Goal: Task Accomplishment & Management: Complete application form

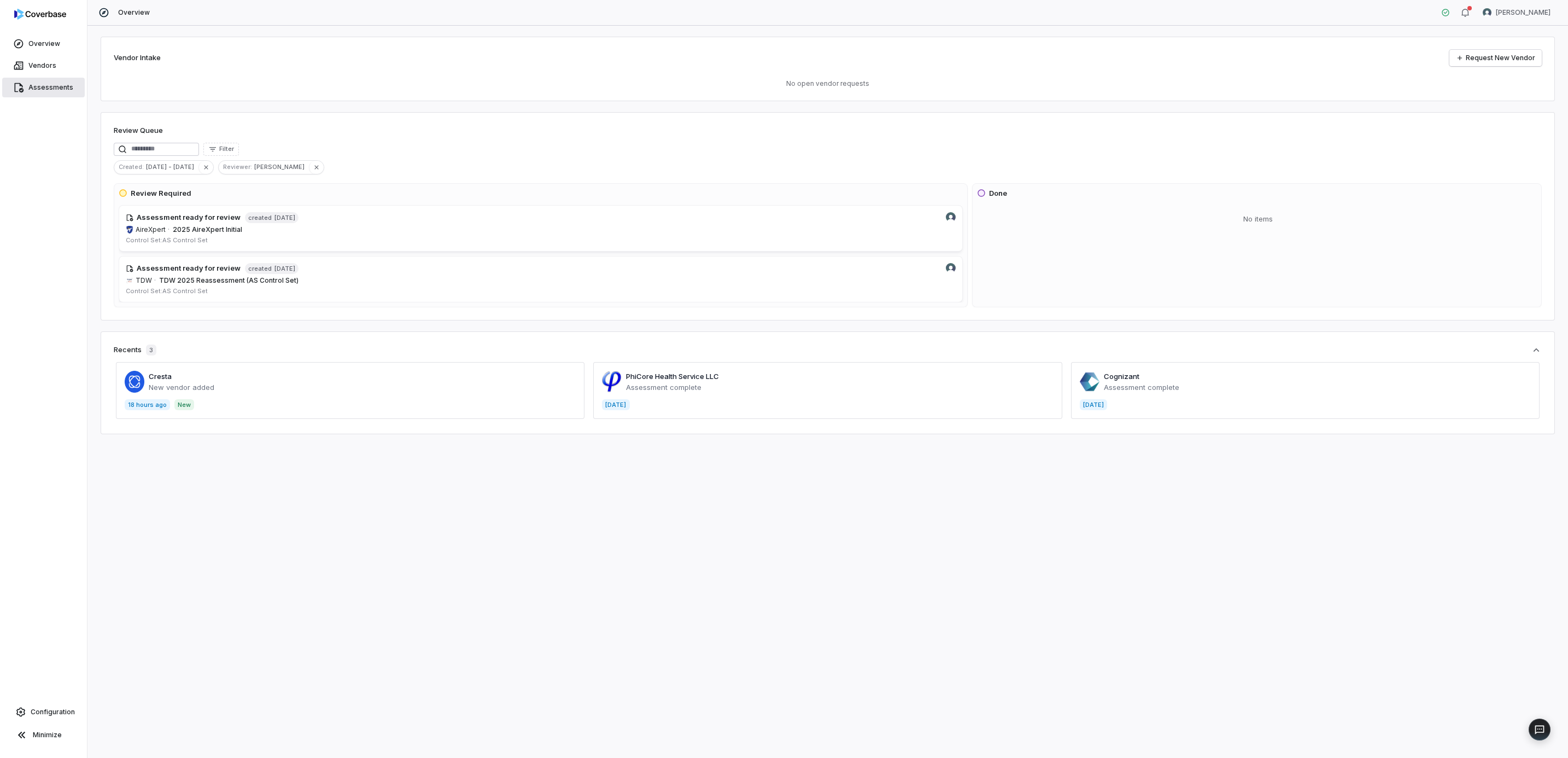
click at [35, 86] on span "Assessments" at bounding box center [51, 88] width 45 height 9
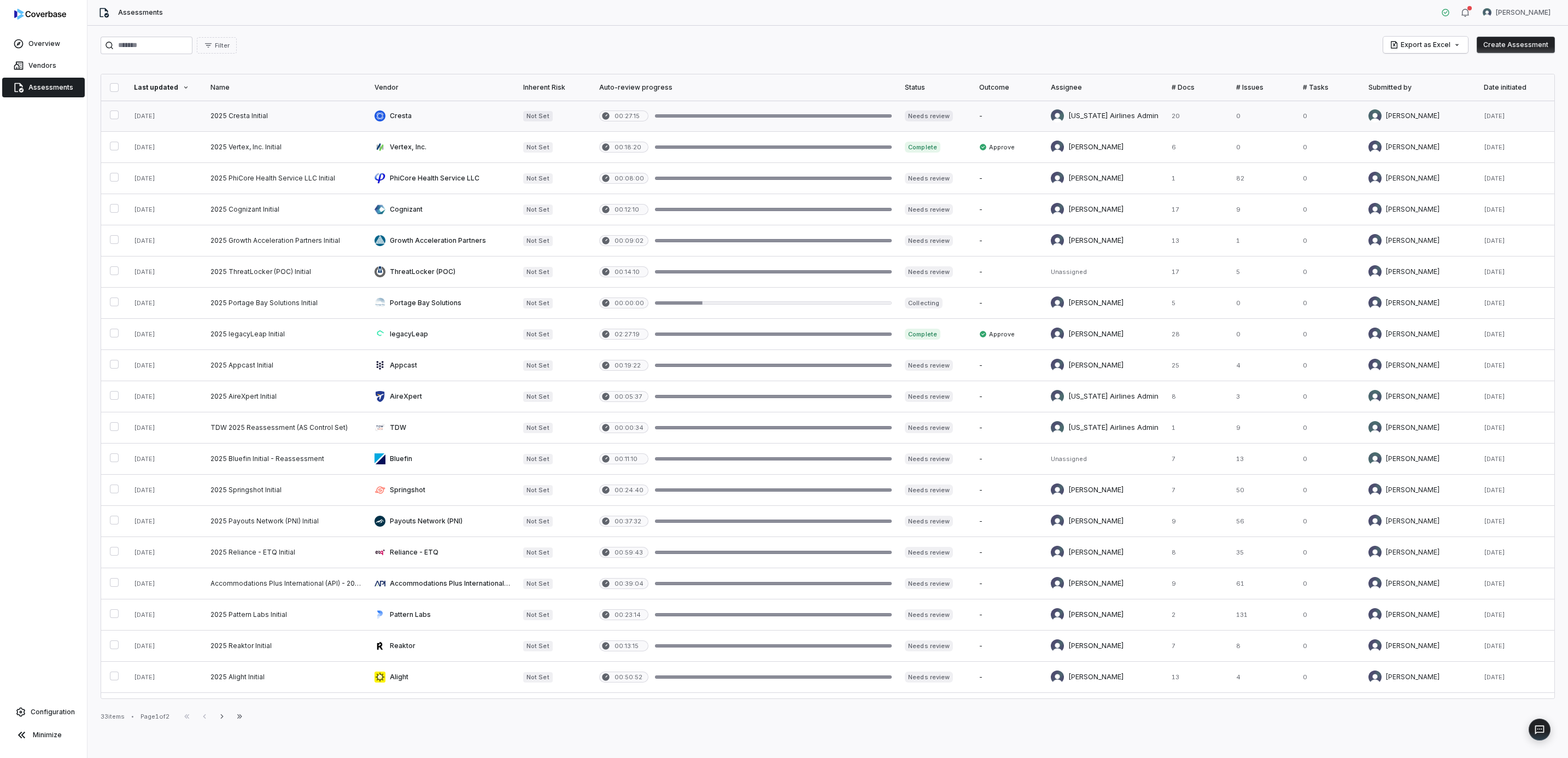
click at [226, 120] on link at bounding box center [285, 116] width 164 height 30
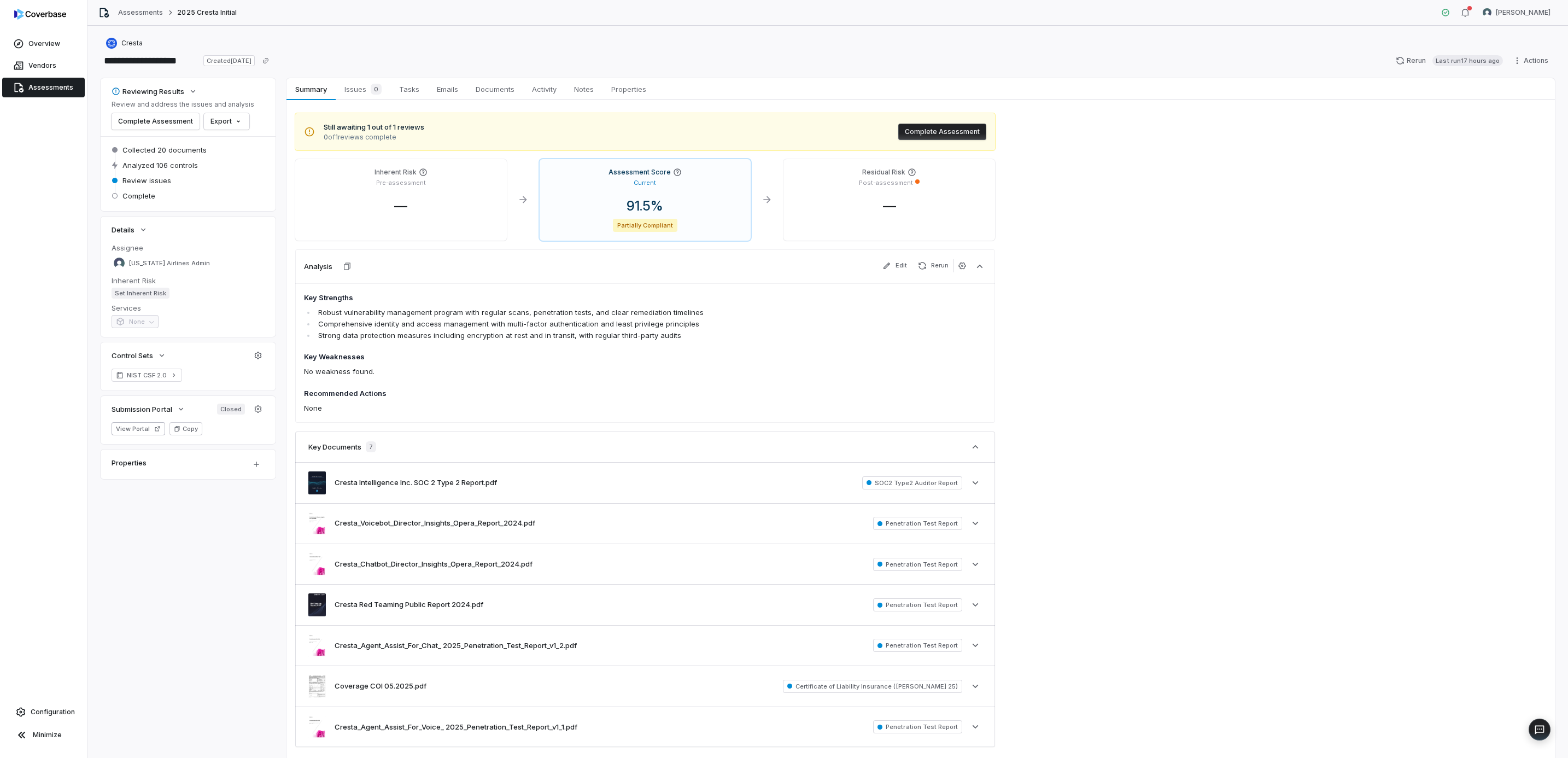
click at [707, 332] on li "Strong data protection measures including encryption at rest and in transit, wi…" at bounding box center [583, 335] width 534 height 12
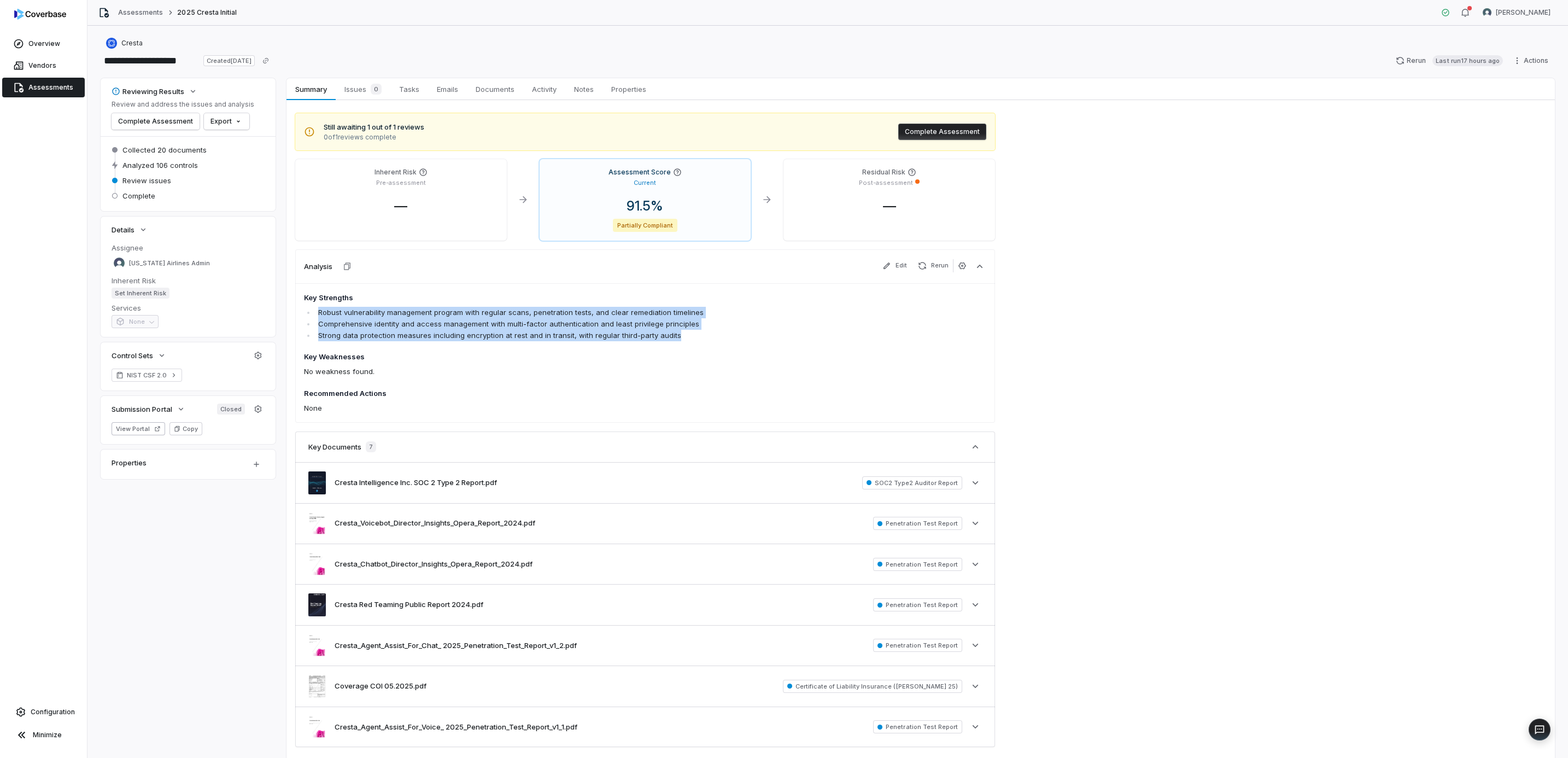
drag, startPoint x: 690, startPoint y: 335, endPoint x: 317, endPoint y: 310, distance: 373.8
click at [317, 310] on ul "Robust vulnerability management program with regular scans, penetration tests, …" at bounding box center [576, 324] width 545 height 35
click at [960, 266] on icon "button" at bounding box center [962, 265] width 9 height 9
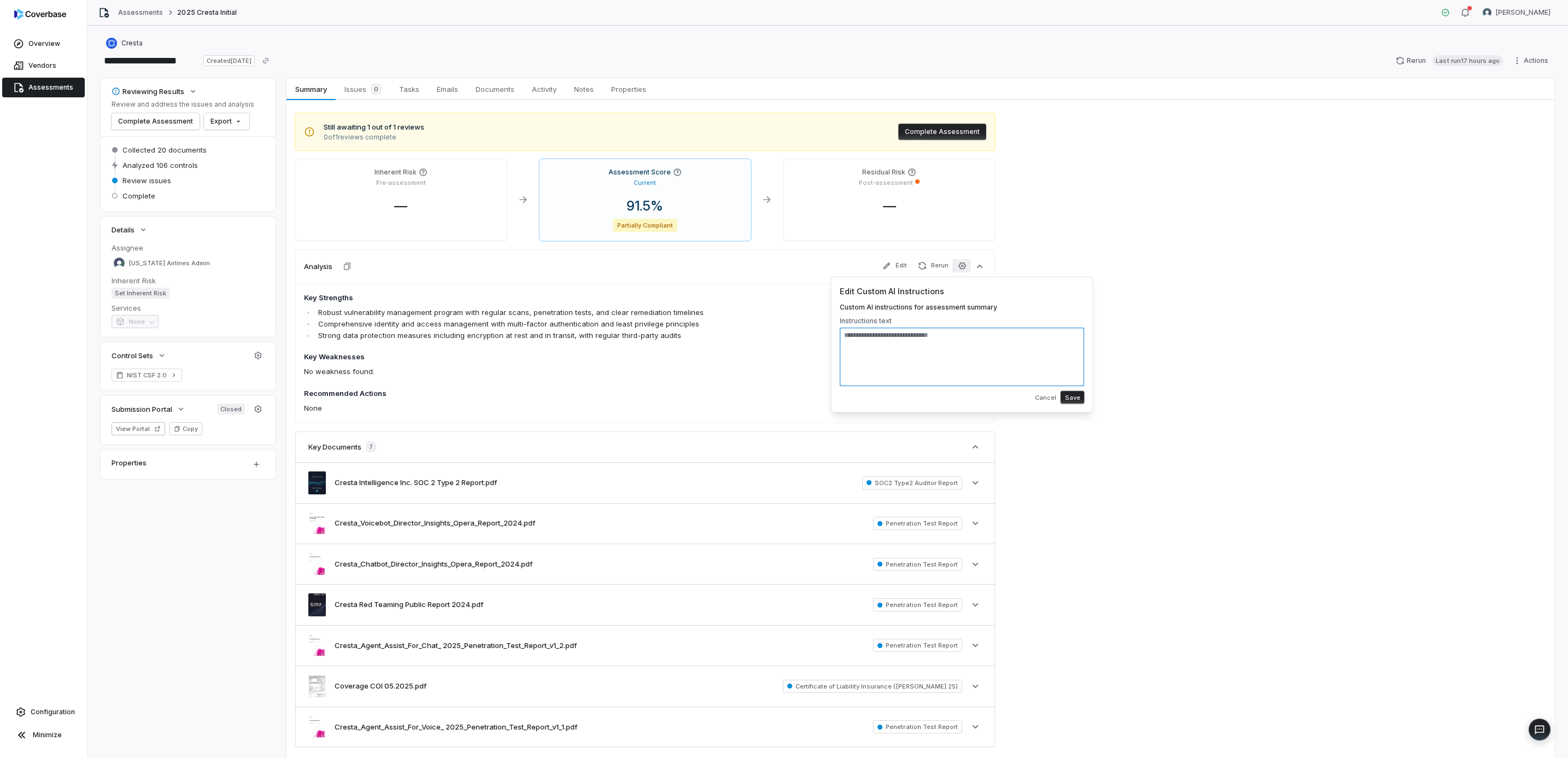
paste textarea "**********"
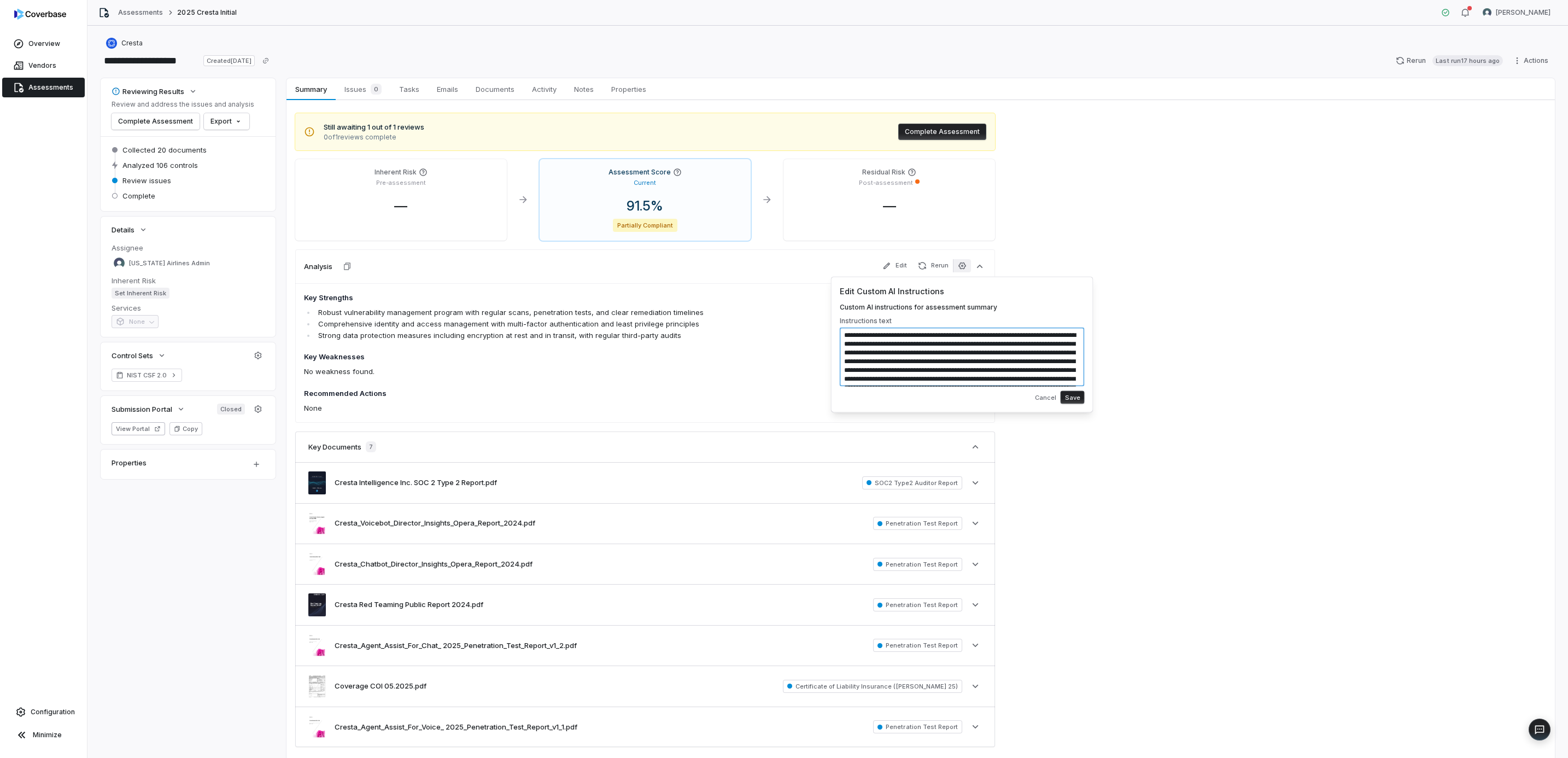
scroll to position [31, 0]
type textarea "**********"
click at [1075, 396] on button "Save" at bounding box center [1073, 397] width 24 height 13
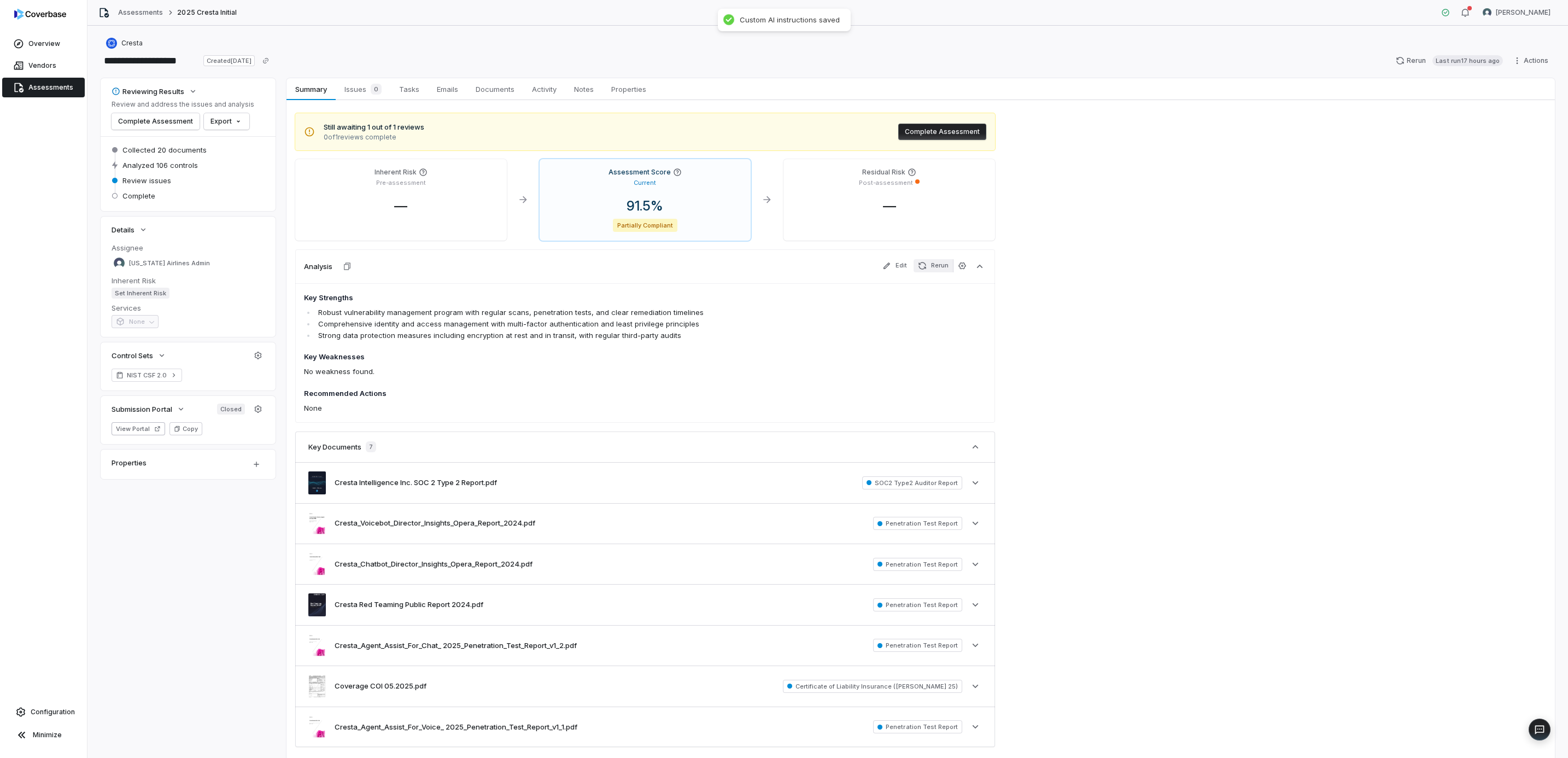
click at [926, 263] on icon "button" at bounding box center [922, 265] width 9 height 9
click at [964, 265] on icon "button" at bounding box center [962, 265] width 9 height 9
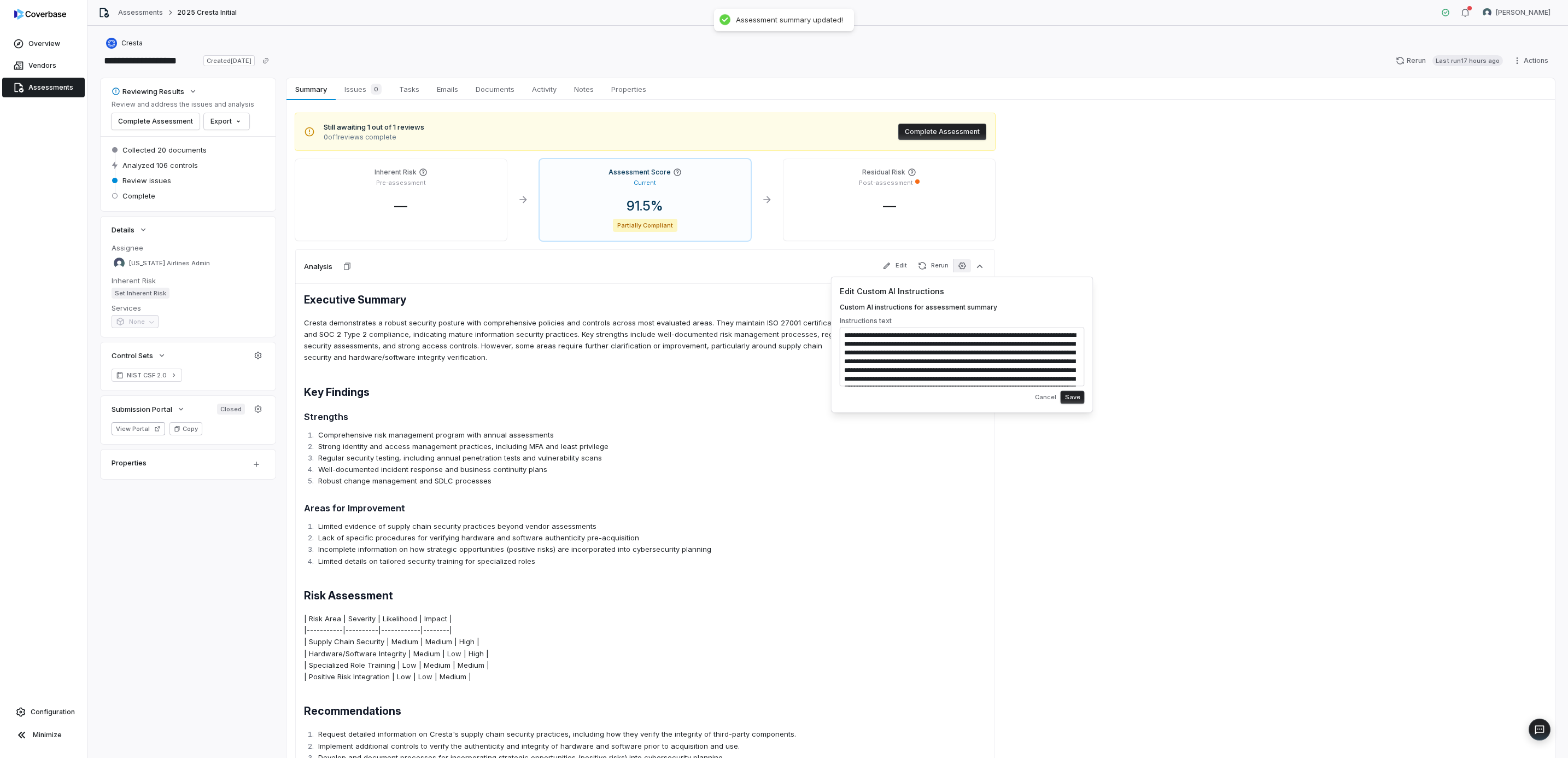
click at [1065, 395] on button "Save" at bounding box center [1073, 397] width 24 height 13
click at [1040, 399] on button "Cancel" at bounding box center [1035, 397] width 28 height 19
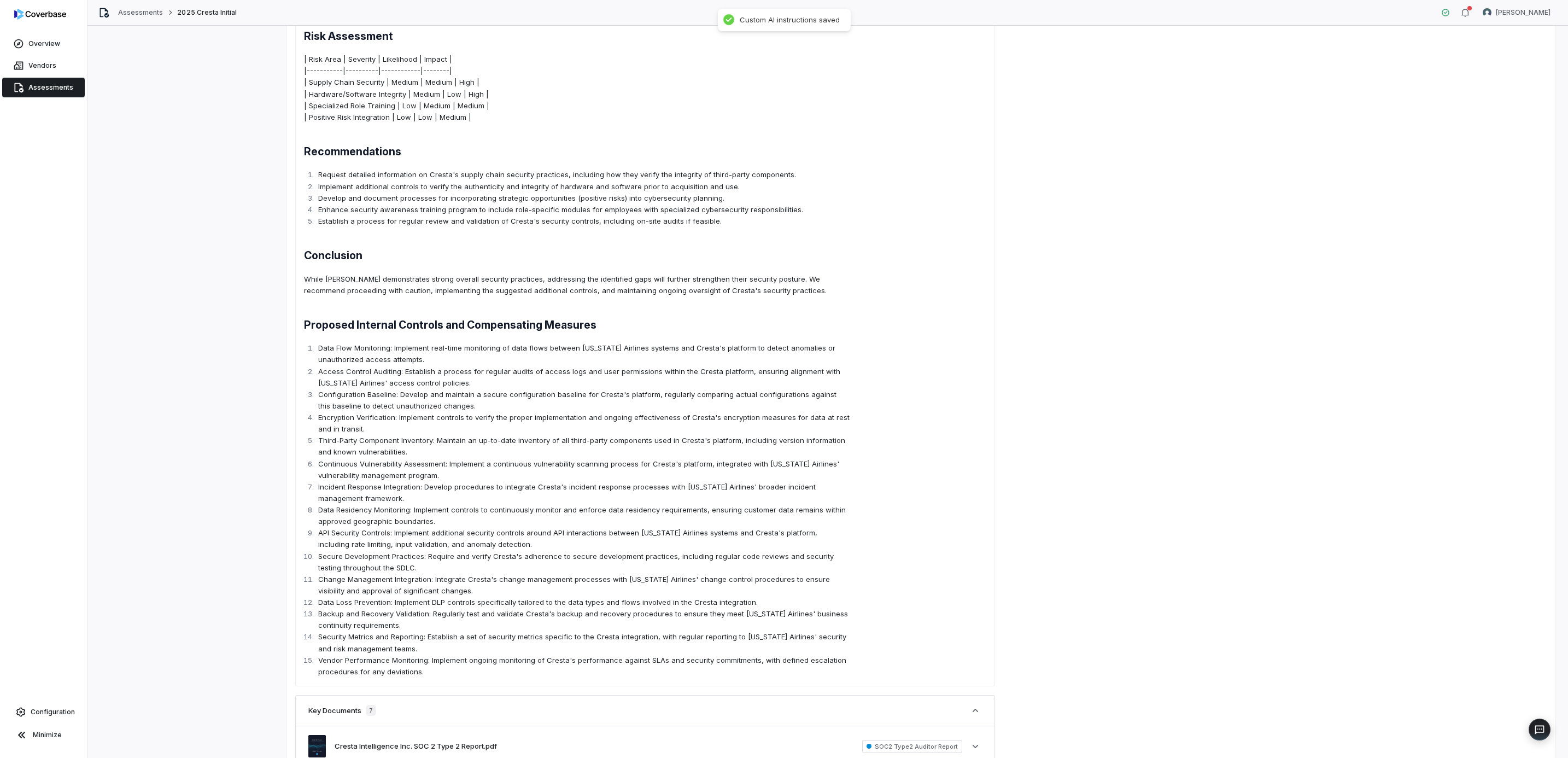
scroll to position [574, 0]
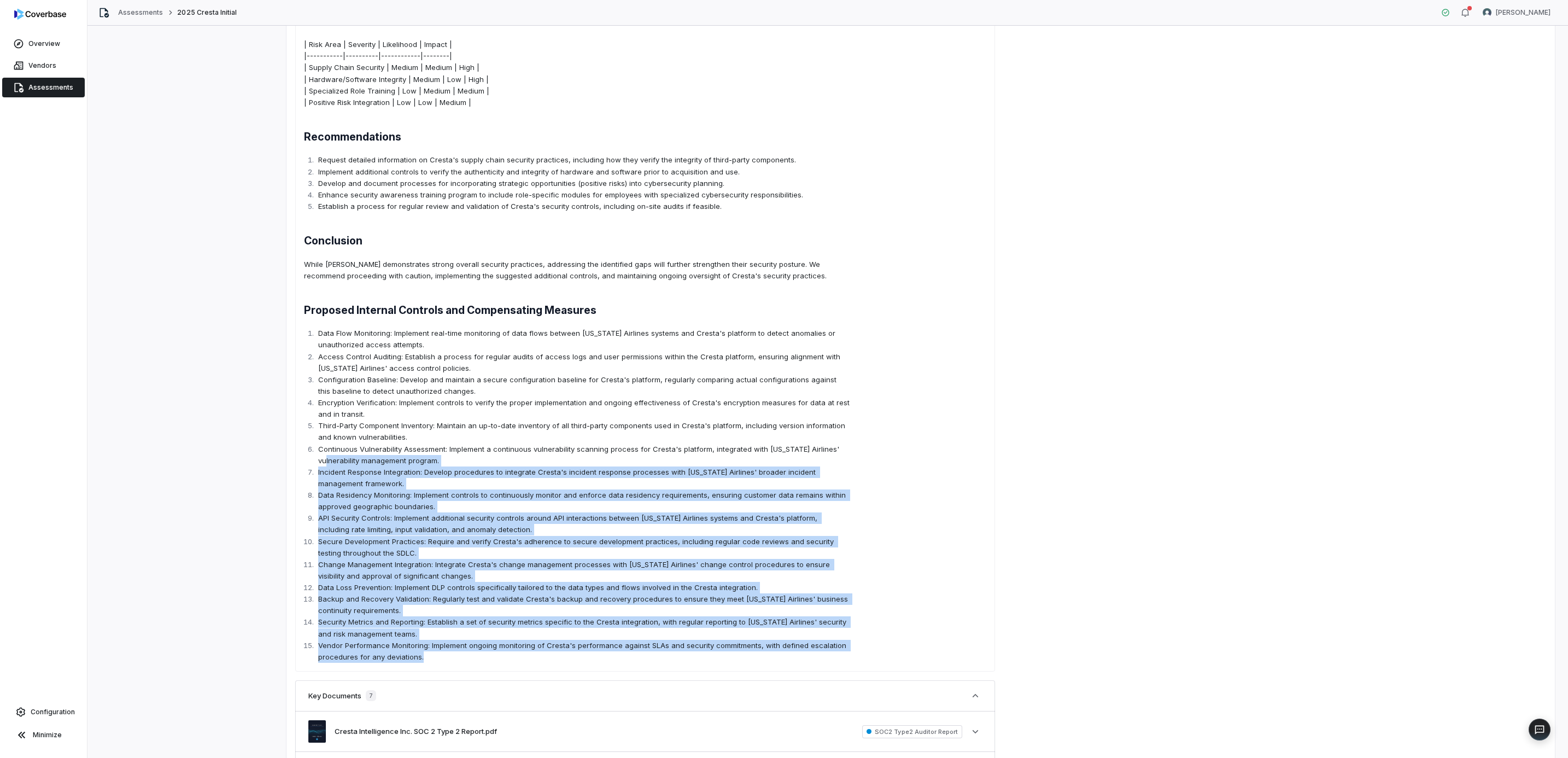
drag, startPoint x: 437, startPoint y: 658, endPoint x: 338, endPoint y: 463, distance: 218.7
click at [338, 463] on ol "Data Flow Monitoring: Implement real-time monitoring of data flows between [US_…" at bounding box center [576, 495] width 545 height 335
click at [338, 463] on p "Continuous Vulnerability Assessment: Implement a continuous vulnerability scann…" at bounding box center [584, 455] width 531 height 23
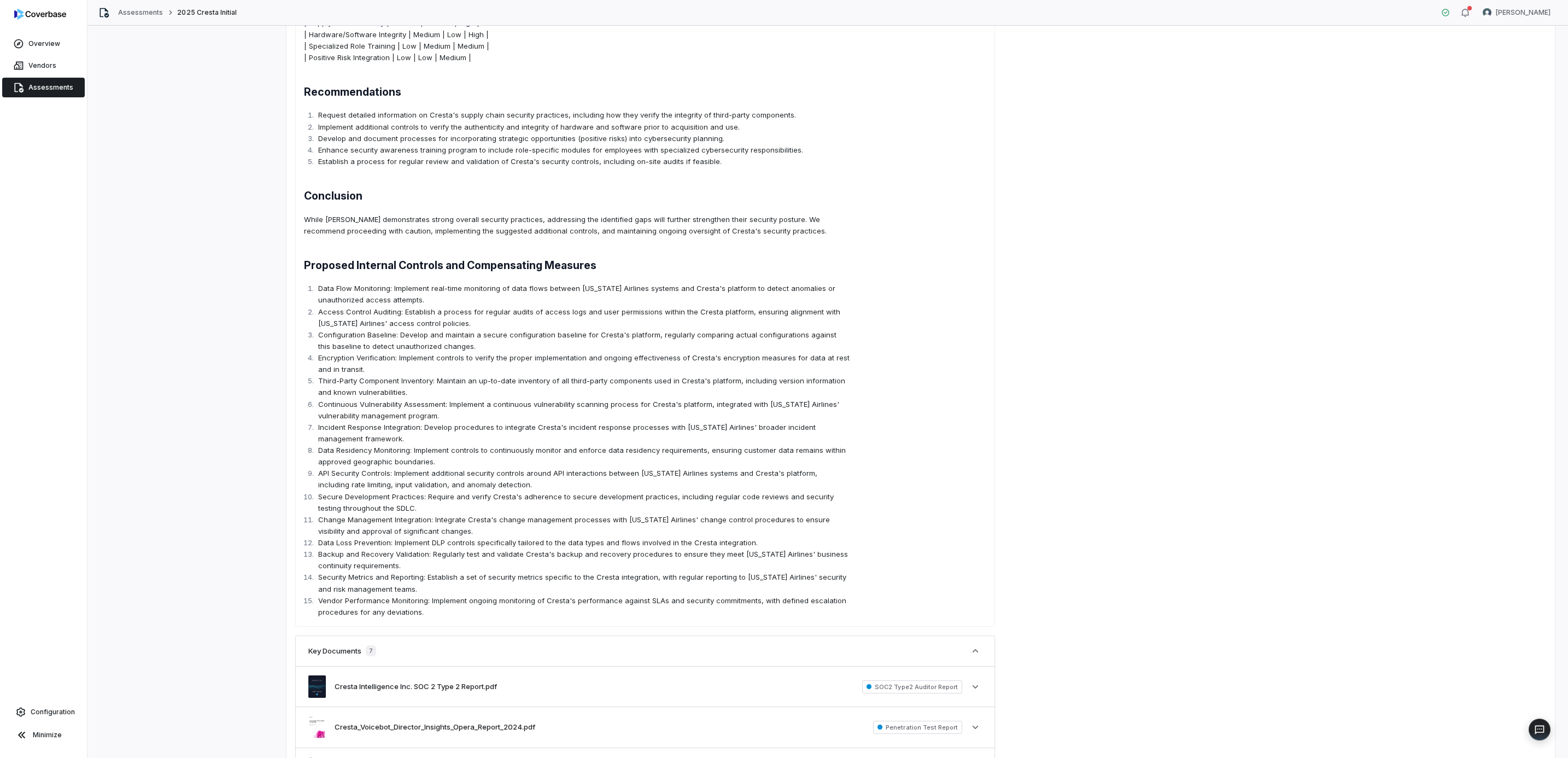
scroll to position [656, 0]
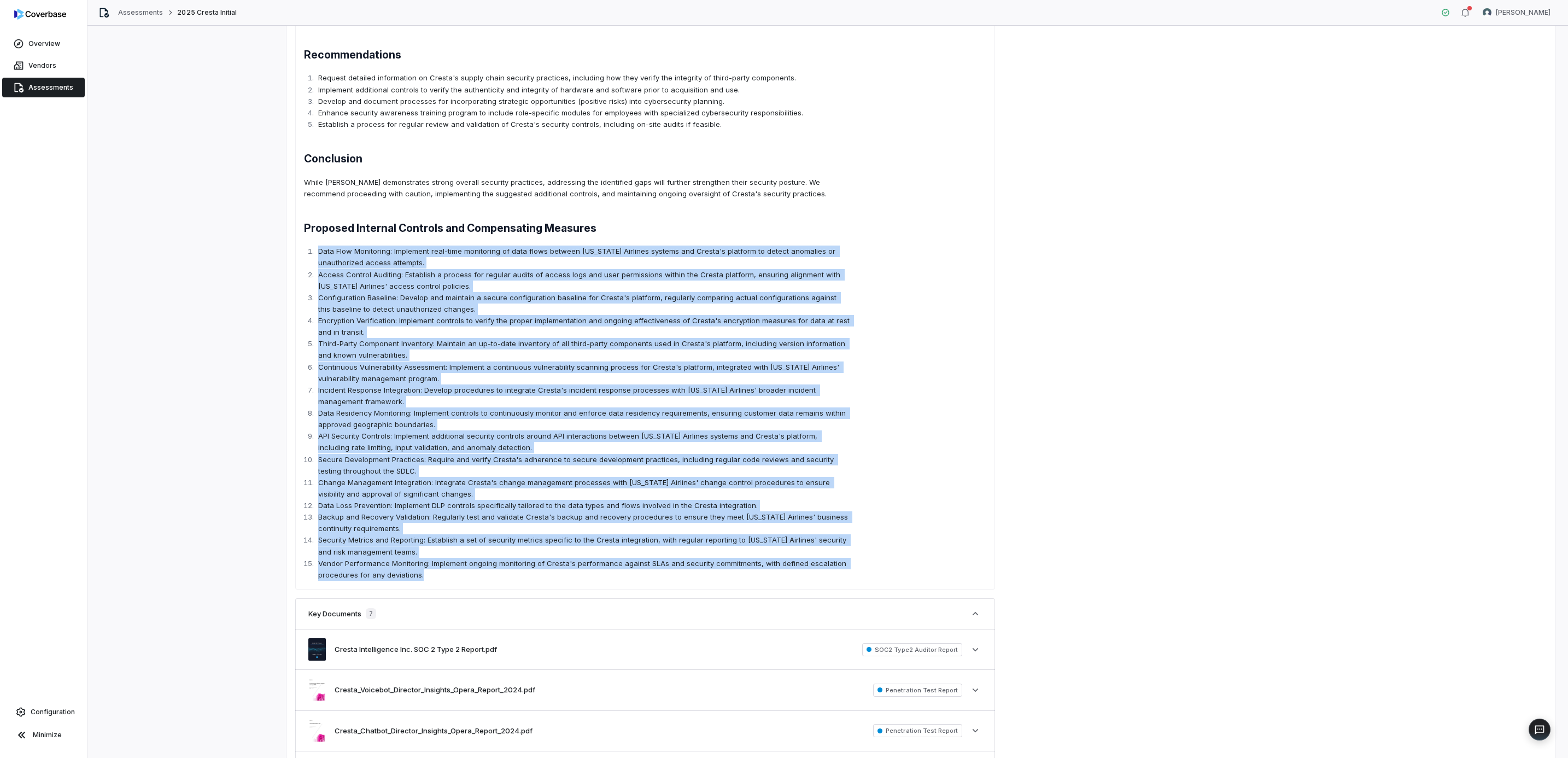
drag, startPoint x: 399, startPoint y: 522, endPoint x: 309, endPoint y: 256, distance: 280.8
click at [309, 256] on ol "Data Flow Monitoring: Implement real-time monitoring of data flows between [US_…" at bounding box center [576, 413] width 545 height 335
copy ol "Data Flow Monitoring: Implement real-time monitoring of data flows between [US_…"
click at [600, 260] on p "Data Flow Monitoring: Implement real-time monitoring of data flows between [US_…" at bounding box center [584, 257] width 531 height 23
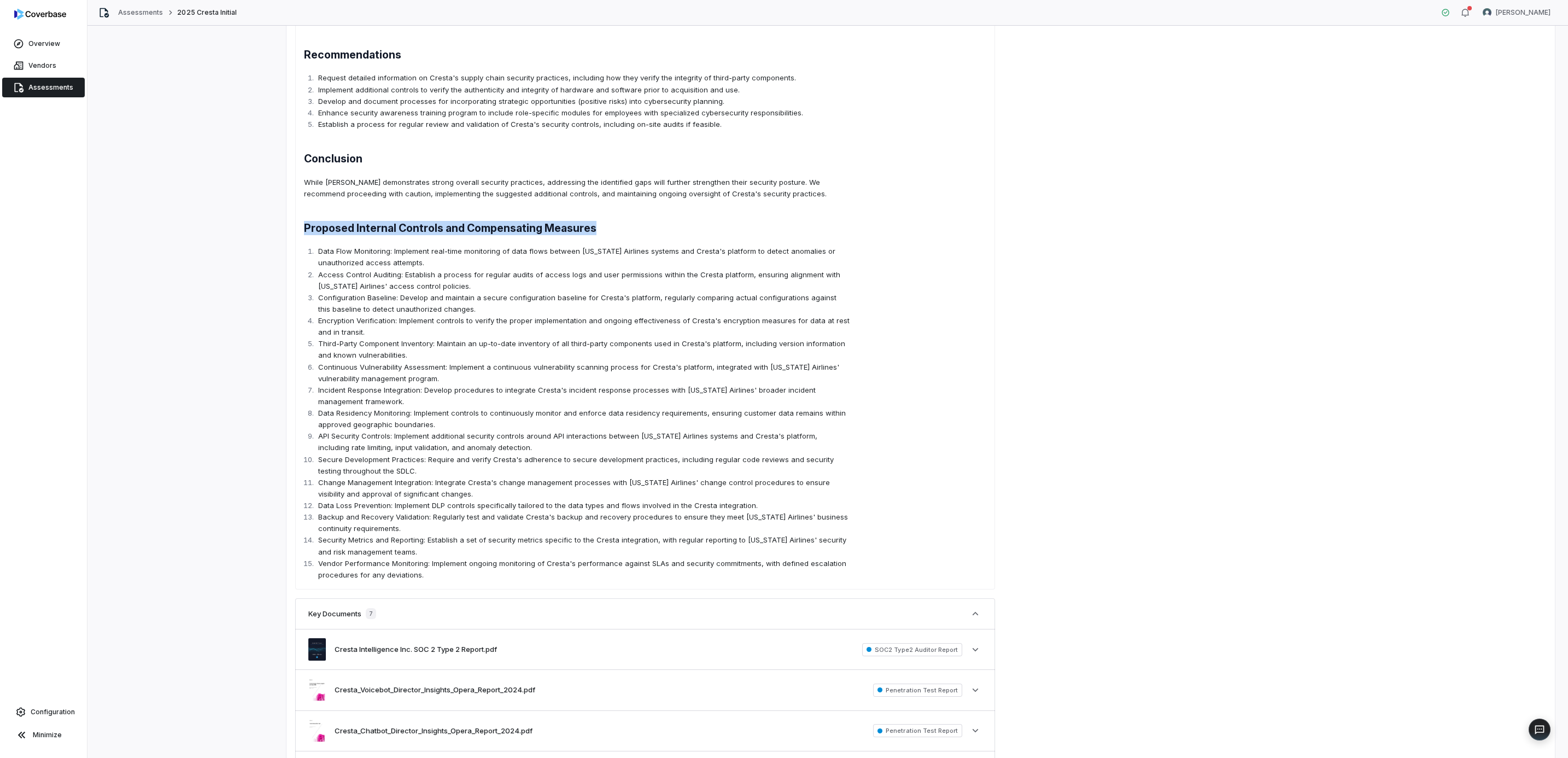
drag, startPoint x: 622, startPoint y: 227, endPoint x: 305, endPoint y: 228, distance: 317.0
click at [305, 228] on h2 "Proposed Internal Controls and Compensating Measures" at bounding box center [576, 228] width 545 height 14
copy h2 "Proposed Internal Controls and Compensating Measures"
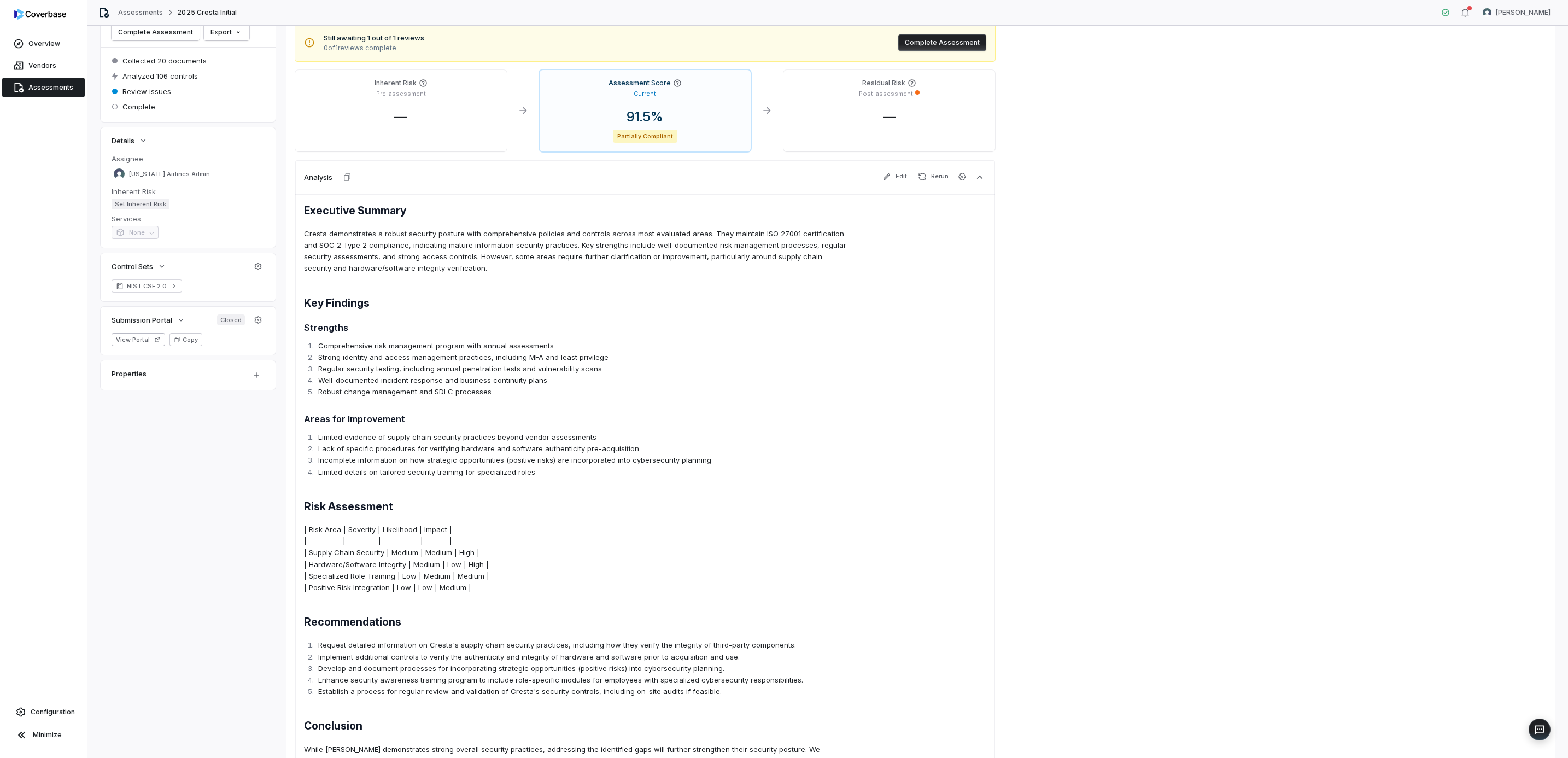
scroll to position [0, 0]
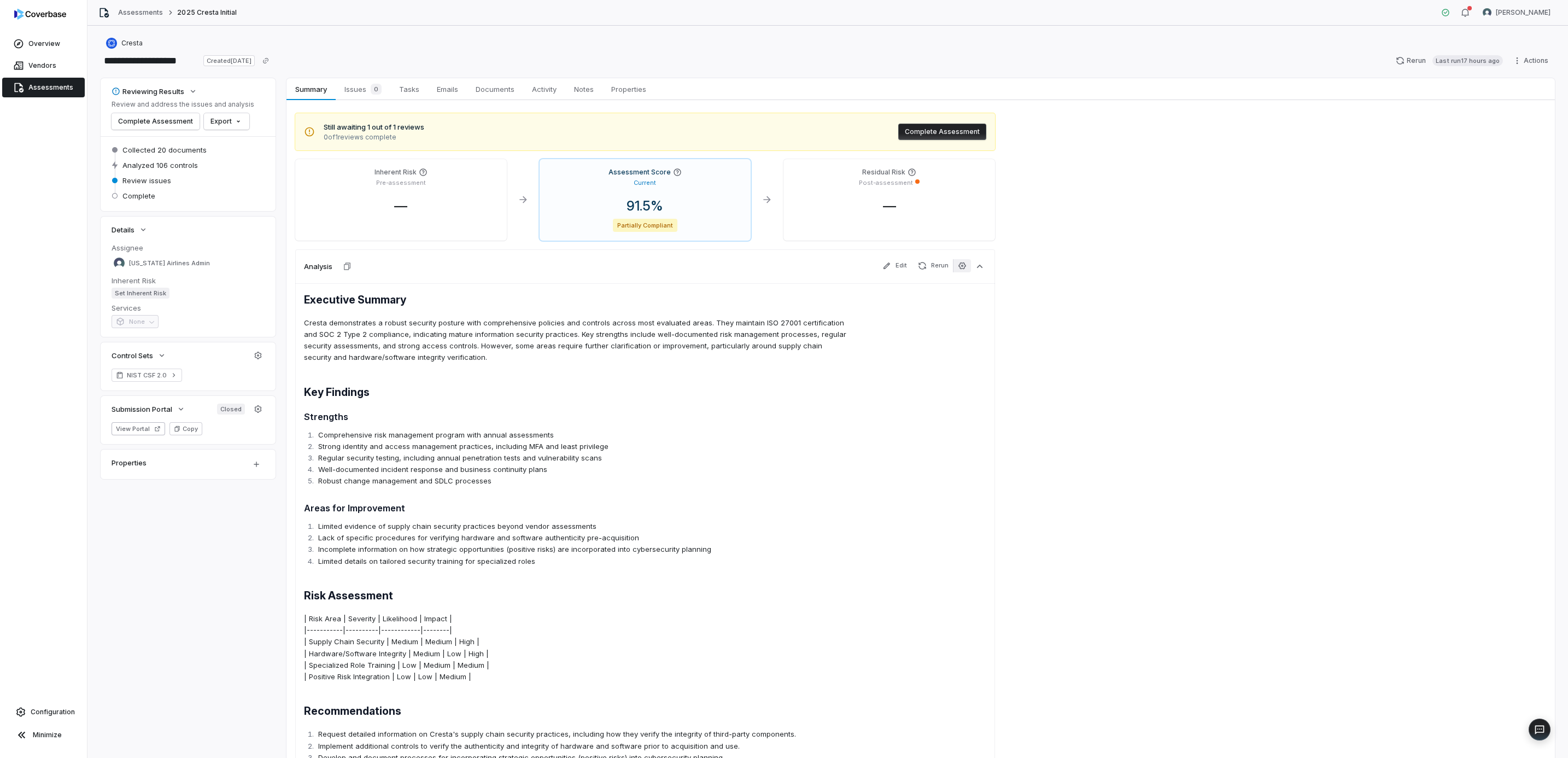
click at [960, 270] on icon "button" at bounding box center [962, 265] width 9 height 9
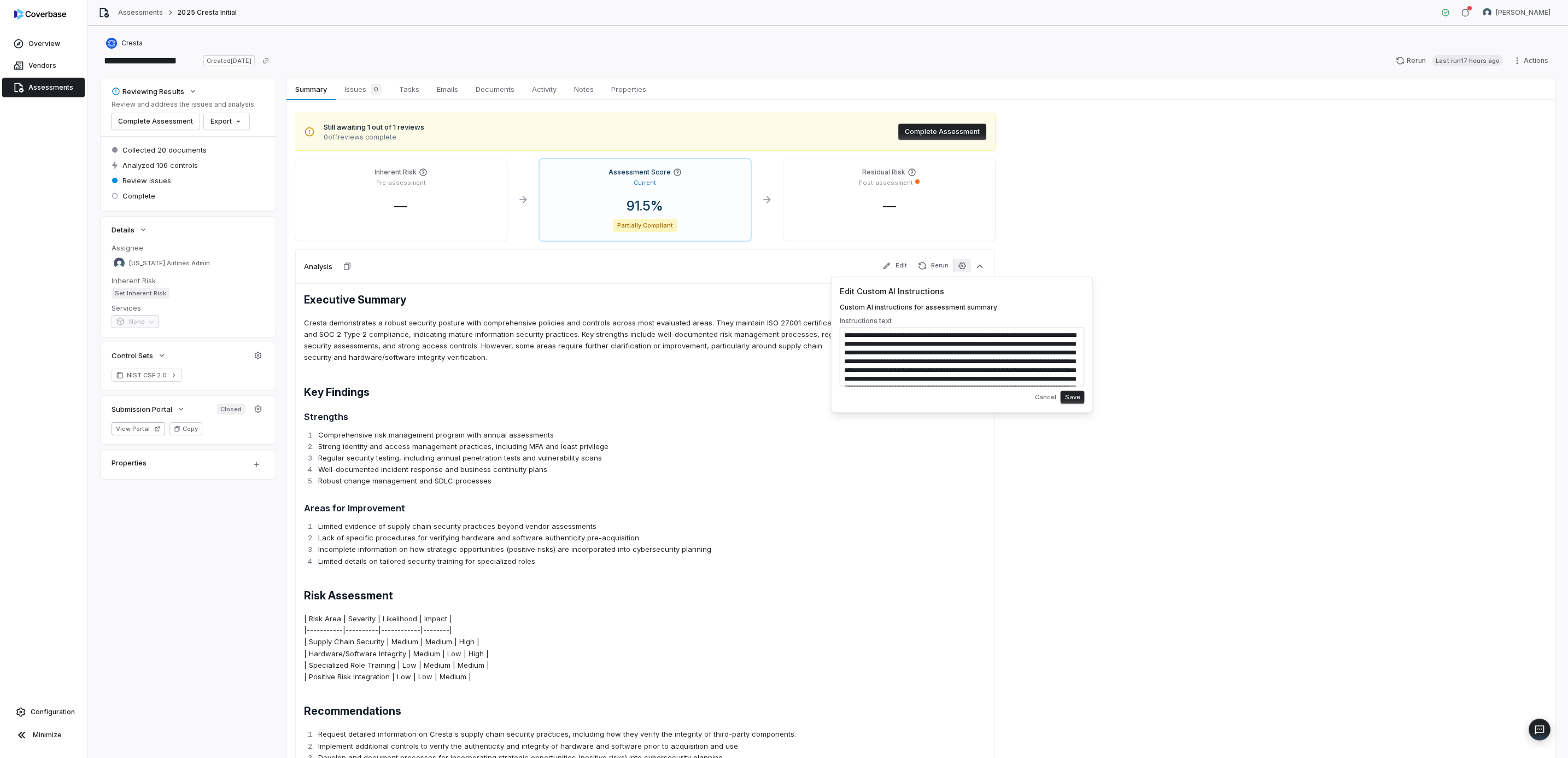
click at [978, 359] on textarea "**********" at bounding box center [962, 357] width 245 height 59
click at [846, 332] on textarea at bounding box center [962, 357] width 245 height 59
type textarea "**********"
click at [1070, 400] on button "Save" at bounding box center [1073, 397] width 24 height 13
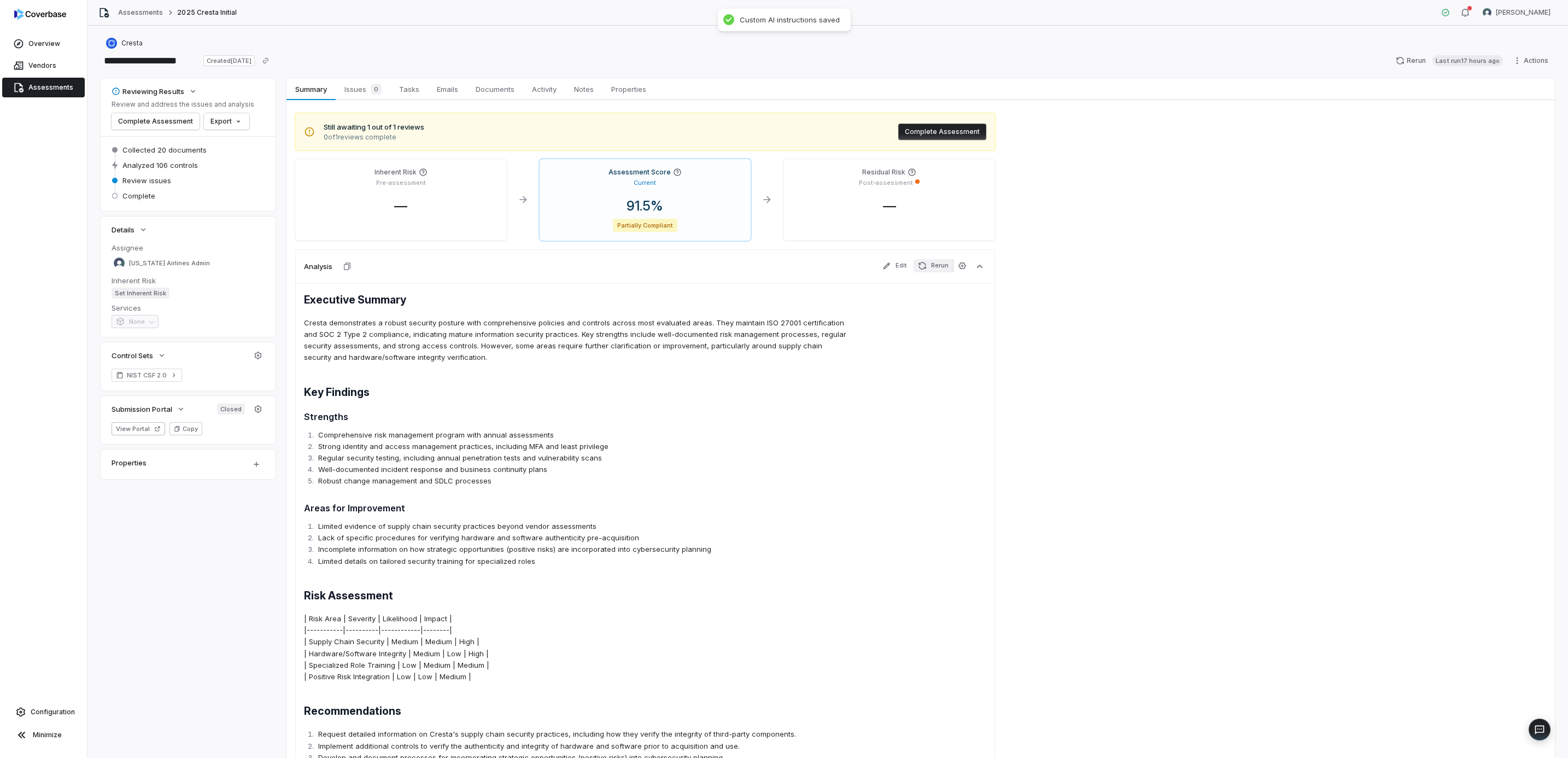
click at [933, 266] on button "Rerun" at bounding box center [933, 266] width 40 height 13
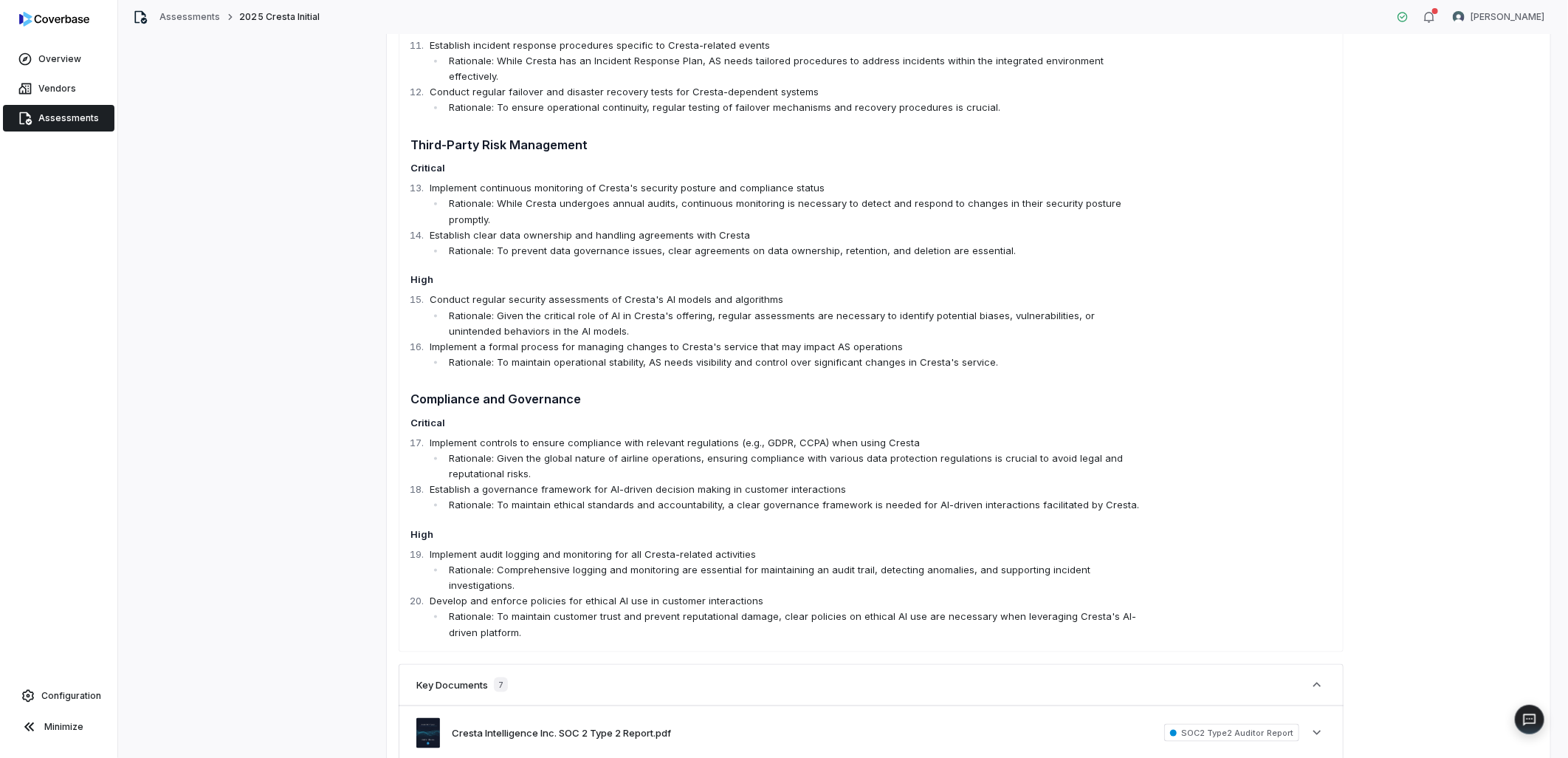
scroll to position [1066, 0]
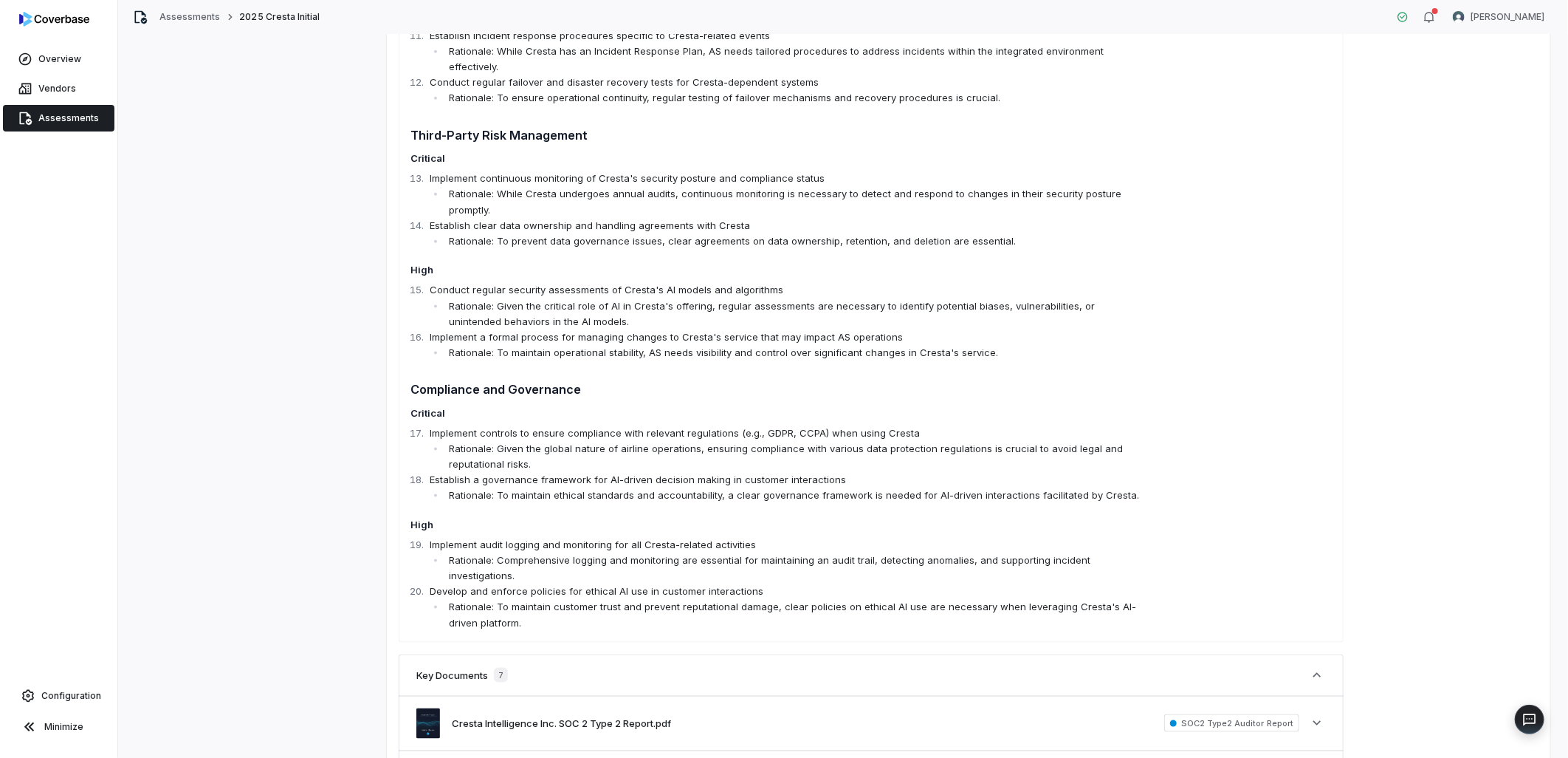
click at [565, 599] on li "Rationale: To maintain customer trust and prevent reputational damage, clear po…" at bounding box center [796, 614] width 702 height 31
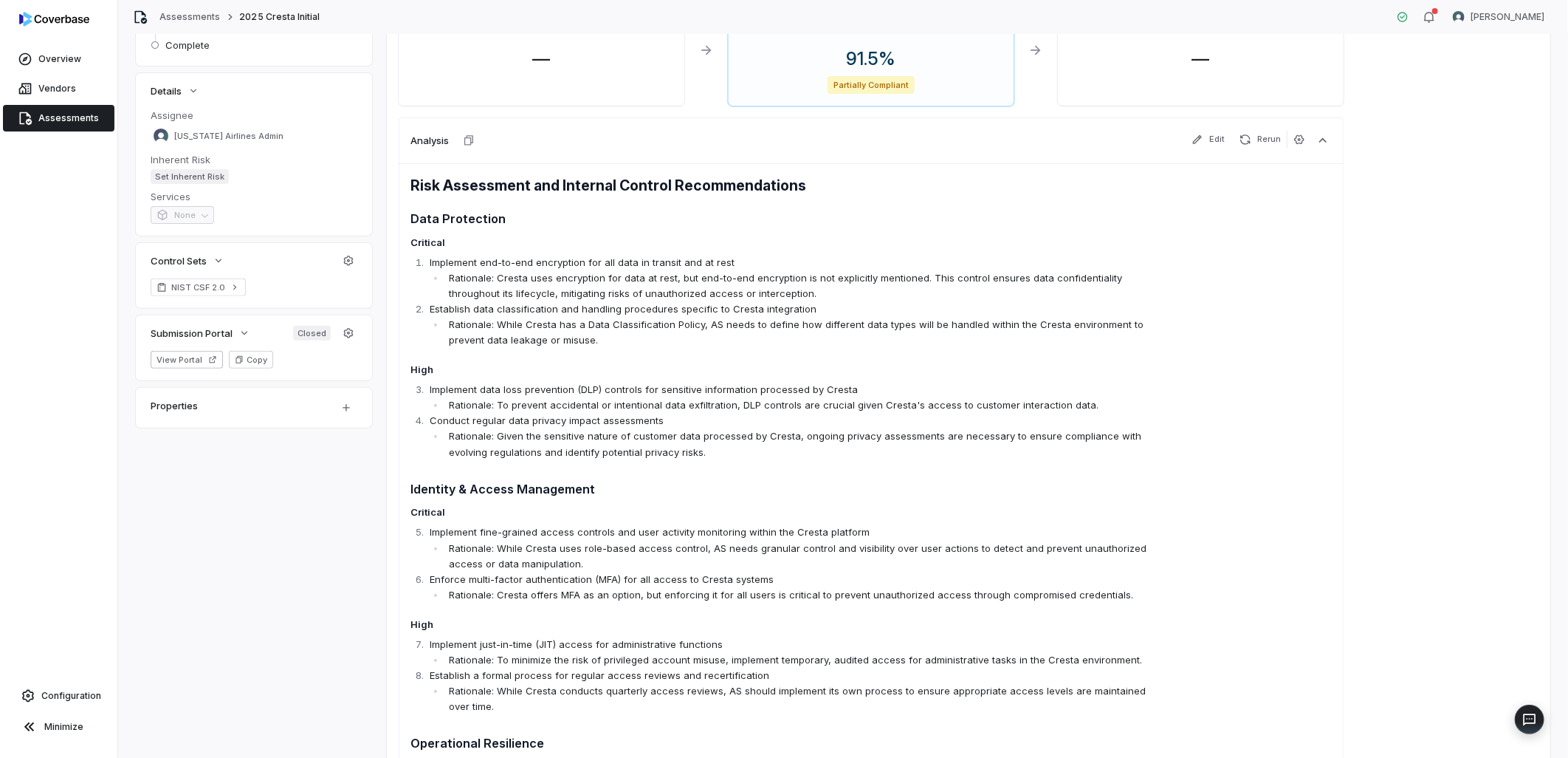
scroll to position [0, 0]
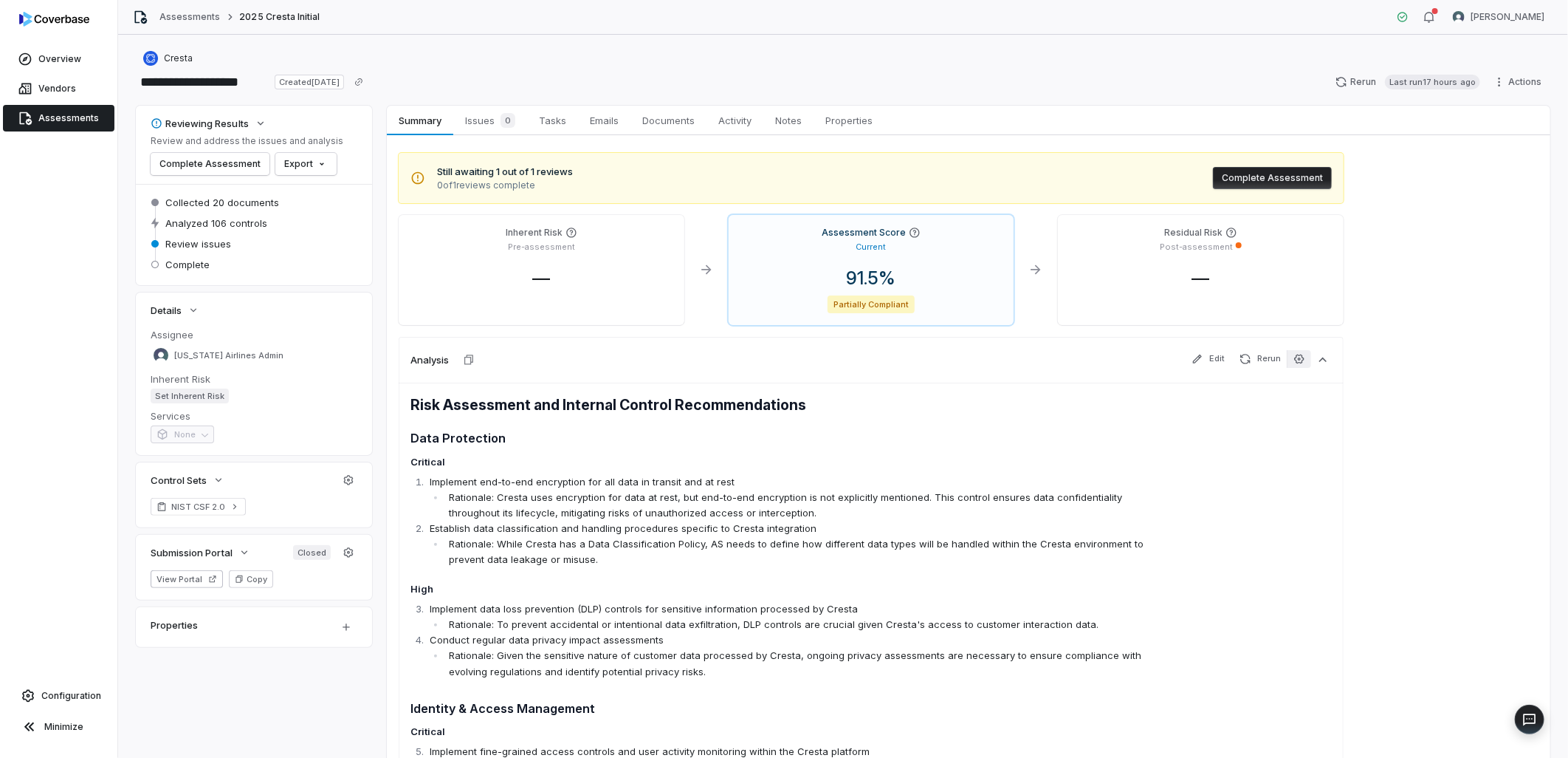
click at [1294, 355] on icon "button" at bounding box center [1299, 358] width 12 height 12
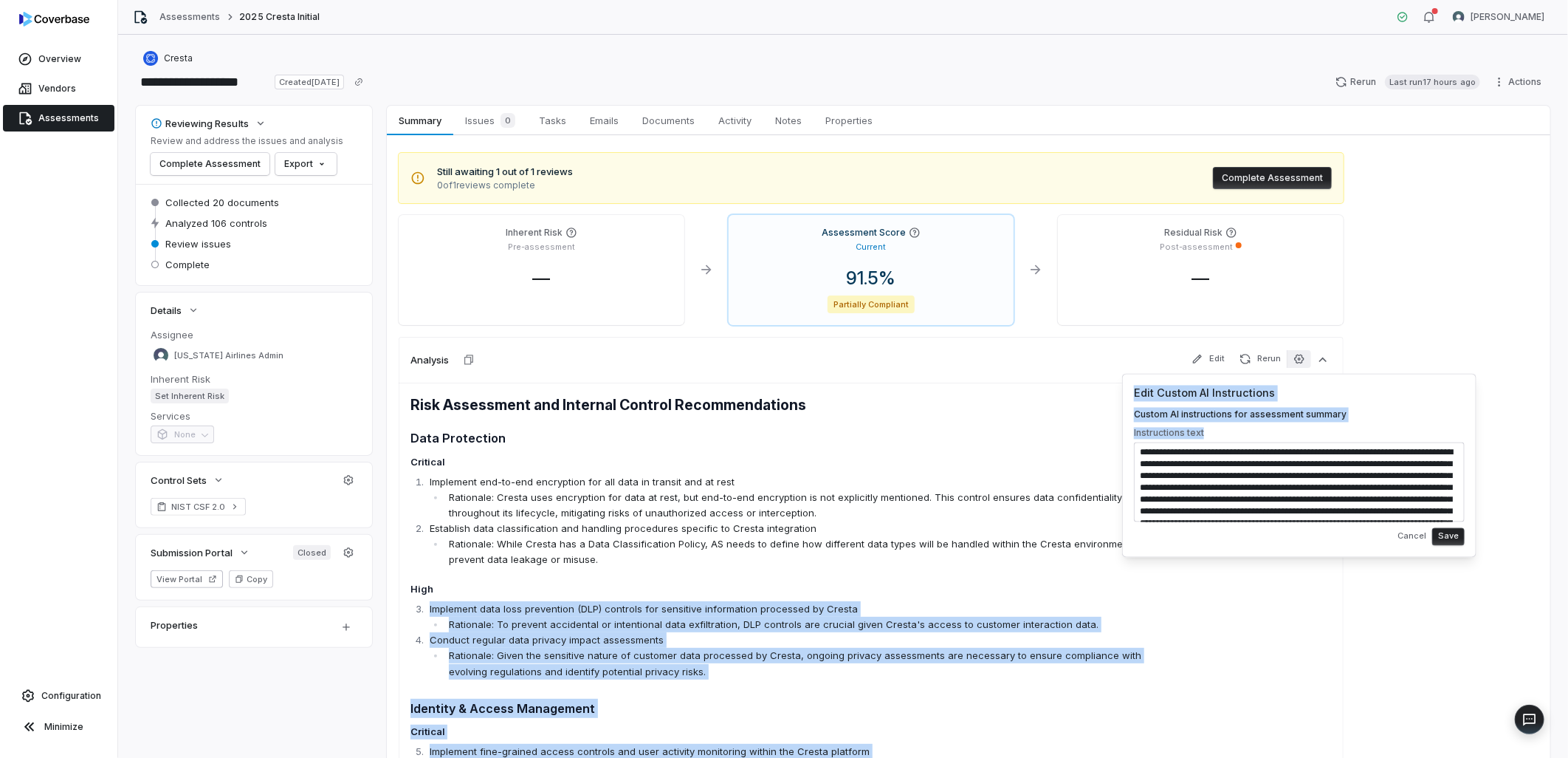
drag, startPoint x: 1473, startPoint y: 556, endPoint x: 1474, endPoint y: 587, distance: 31.0
click at [1474, 587] on body "**********" at bounding box center [784, 379] width 1568 height 758
drag, startPoint x: 1474, startPoint y: 587, endPoint x: 1359, endPoint y: 478, distance: 158.4
click at [1404, 511] on textarea at bounding box center [1299, 482] width 330 height 80
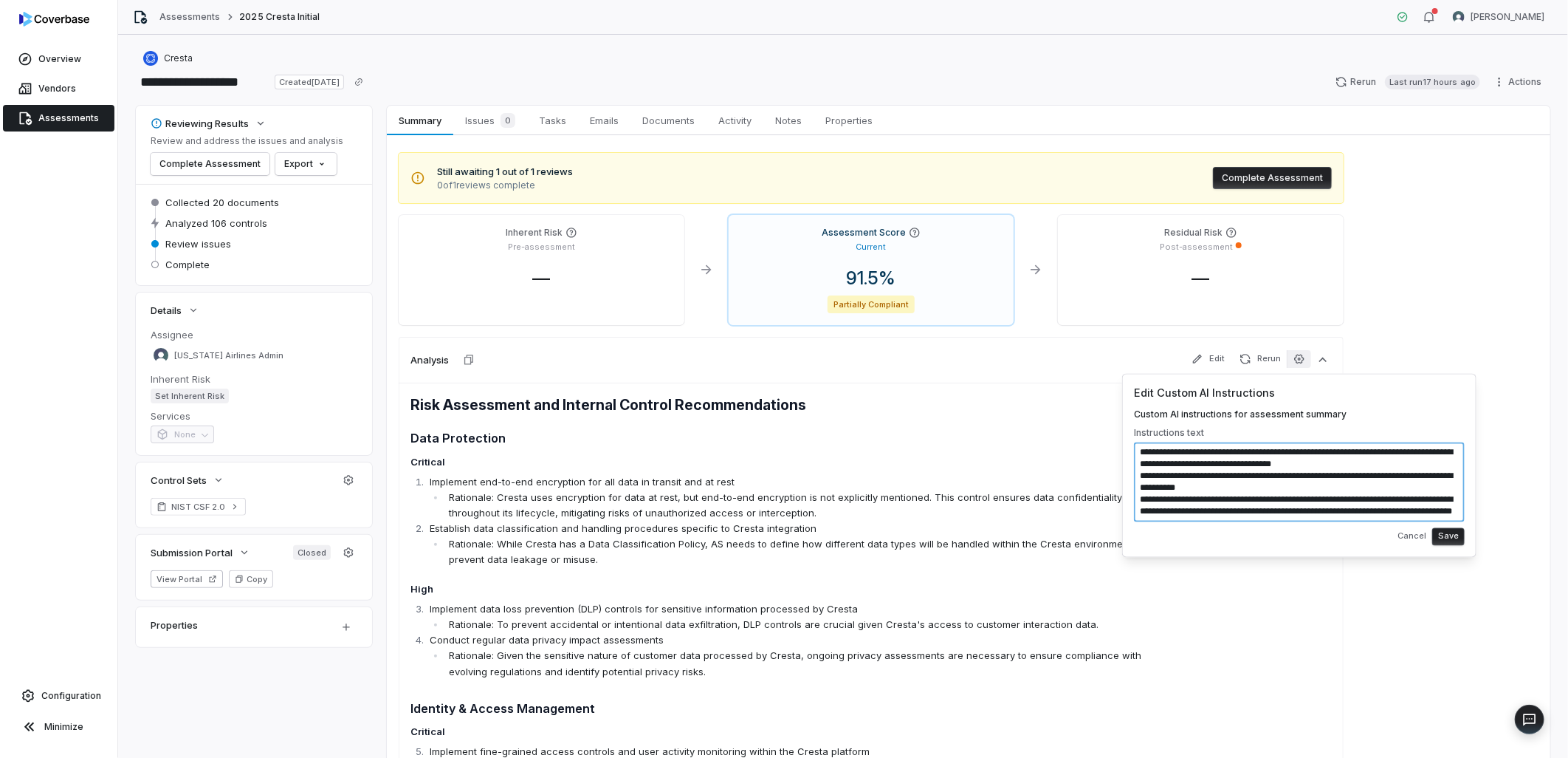
scroll to position [165, 0]
click at [1238, 464] on textarea at bounding box center [1299, 482] width 330 height 80
paste textarea
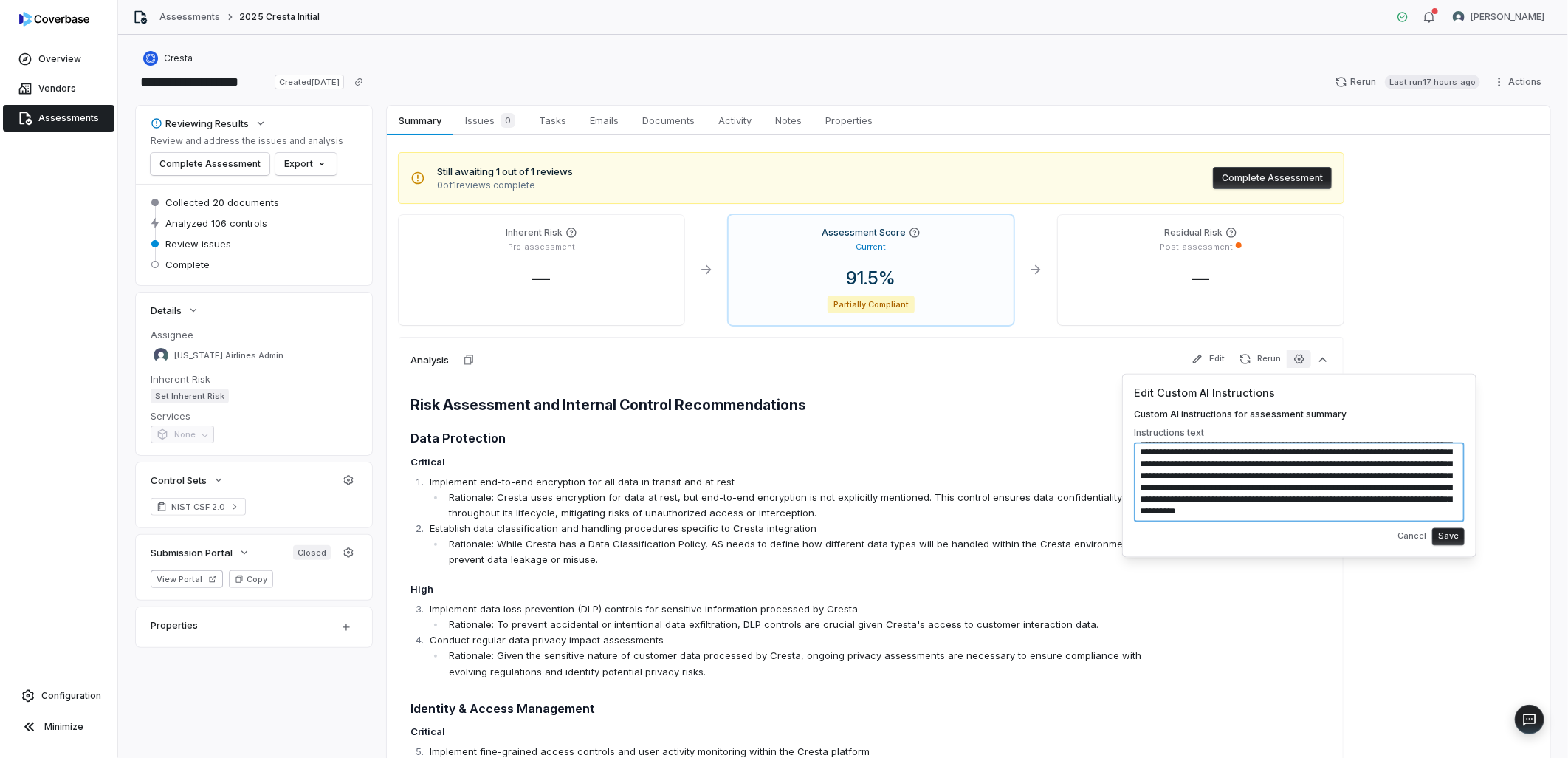
scroll to position [41, 0]
click at [1394, 508] on textarea "**********" at bounding box center [1299, 482] width 330 height 80
click at [1447, 511] on textarea "**********" at bounding box center [1299, 482] width 330 height 80
click at [1433, 514] on textarea "**********" at bounding box center [1299, 482] width 330 height 80
paste textarea "**********"
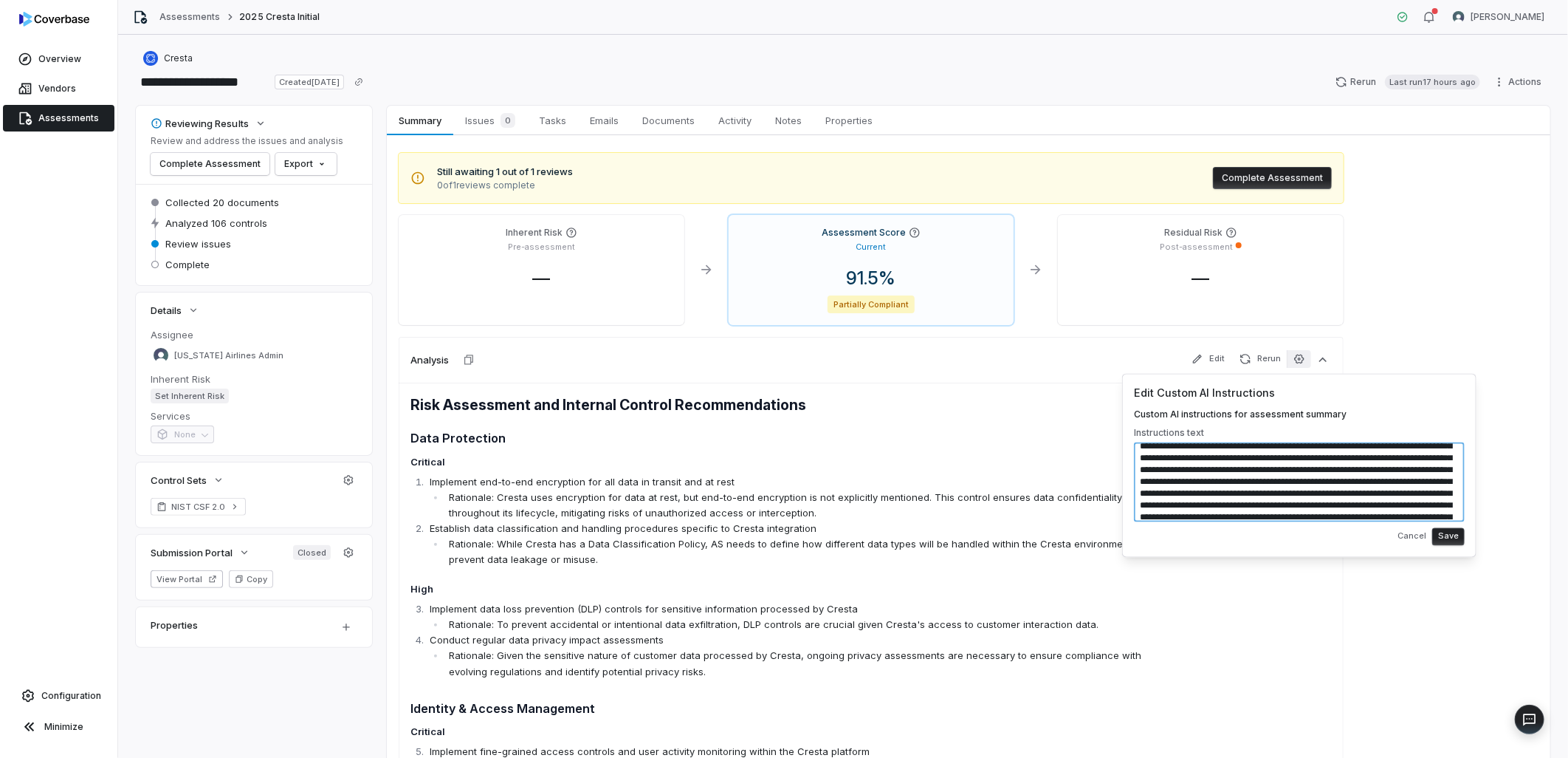
scroll to position [77, 0]
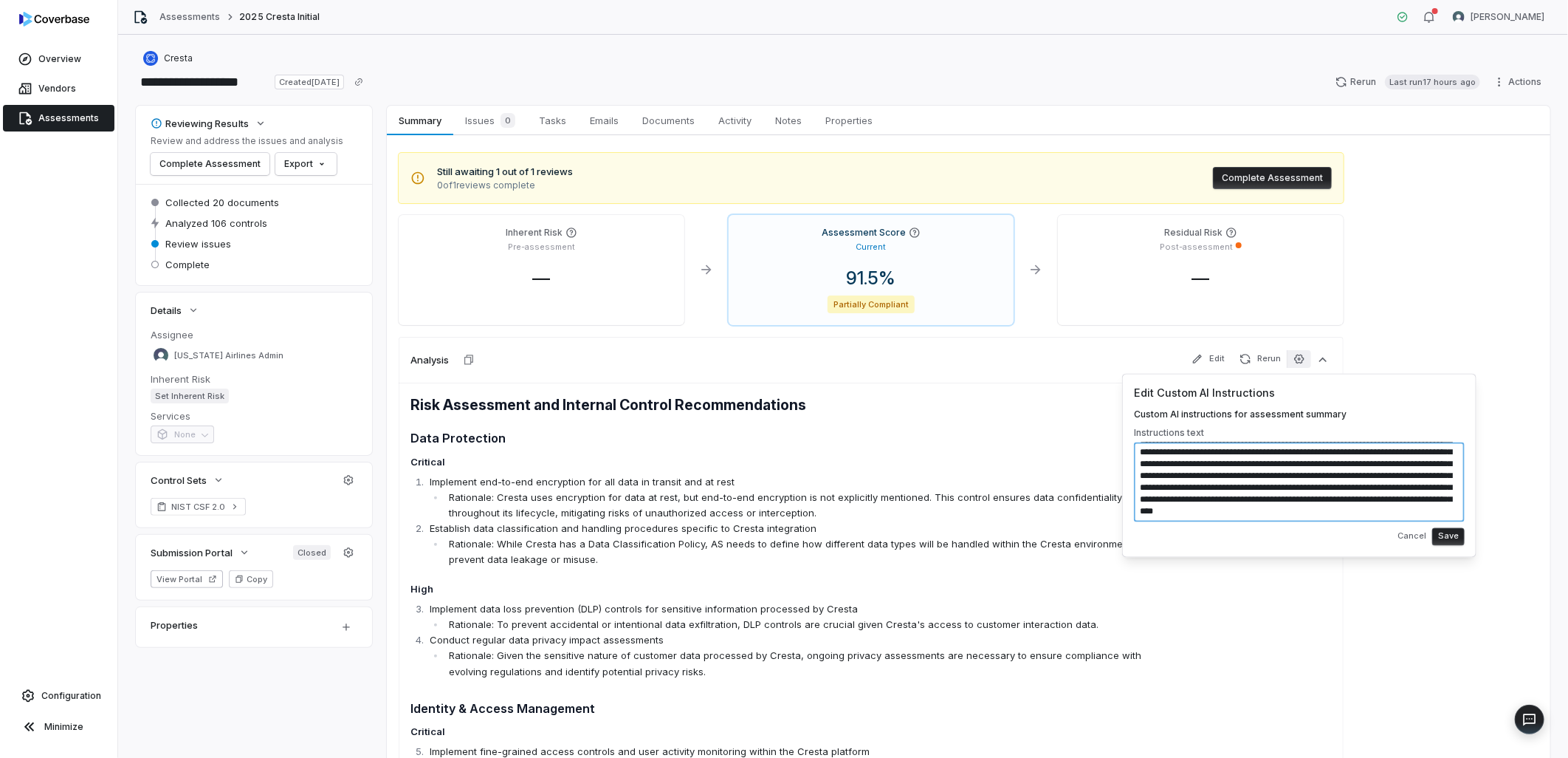
type textarea "**********"
click at [1450, 534] on button "Save" at bounding box center [1448, 536] width 33 height 18
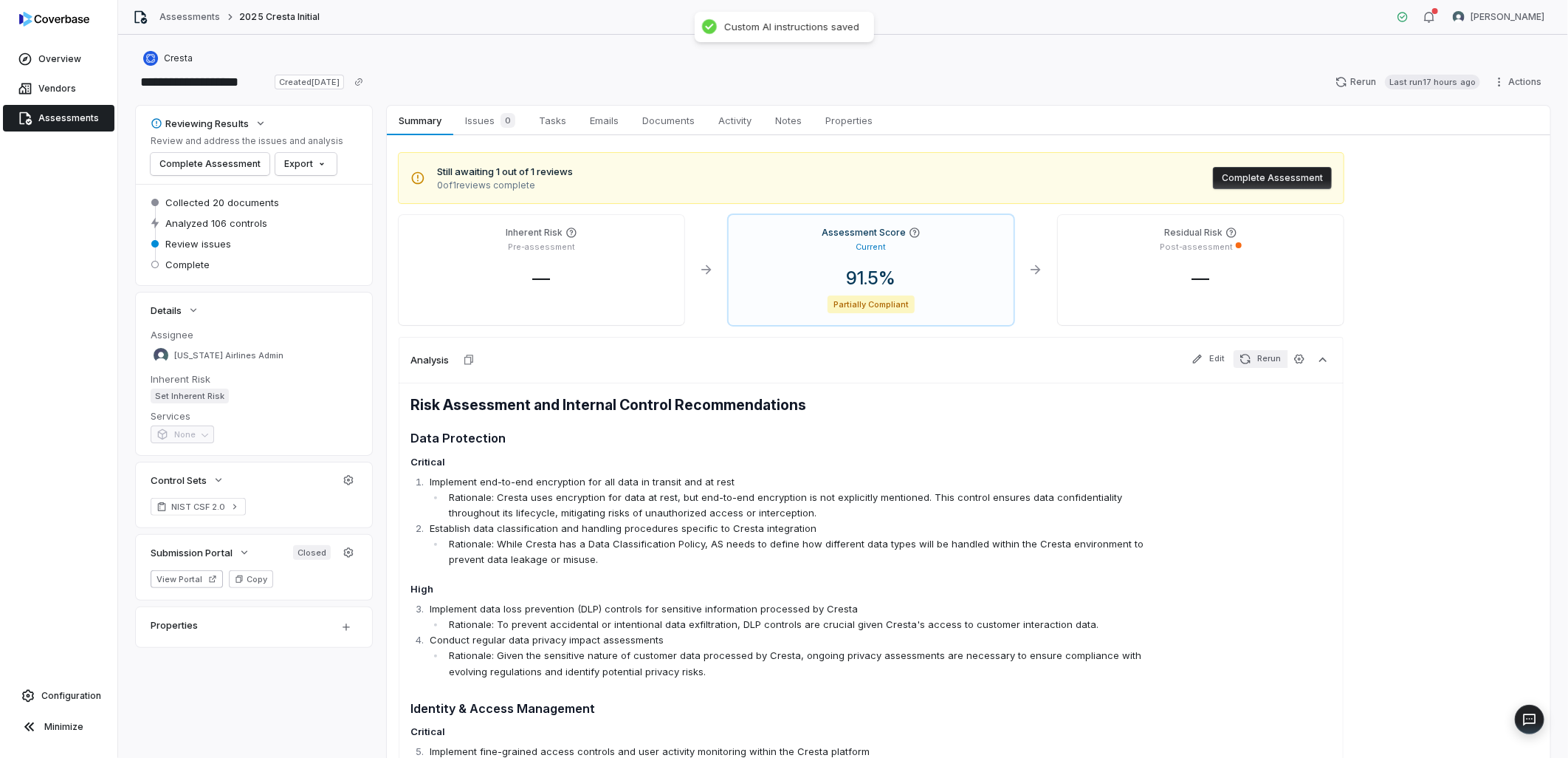
click at [1259, 356] on button "Rerun" at bounding box center [1260, 359] width 53 height 18
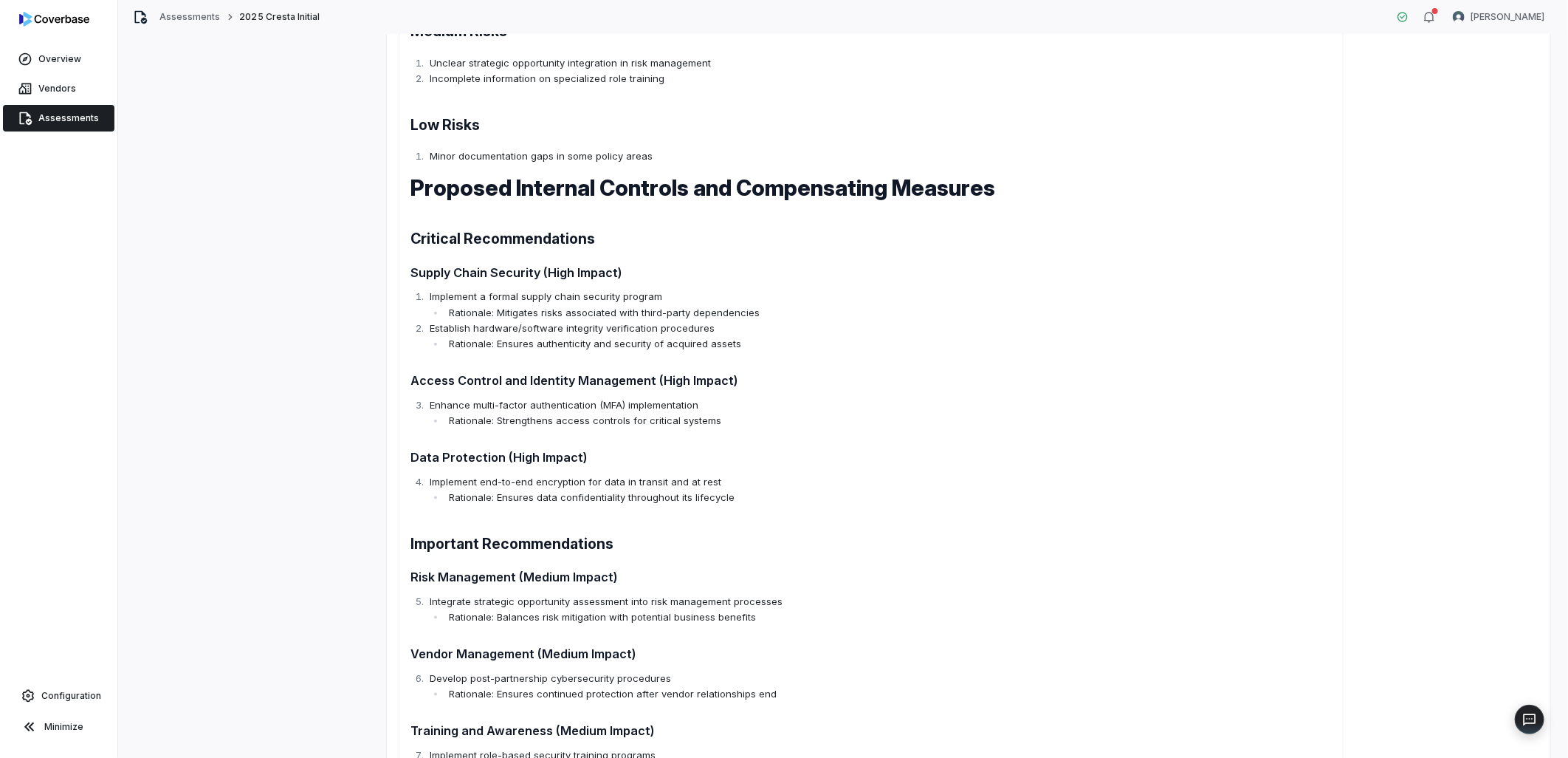
scroll to position [0, 0]
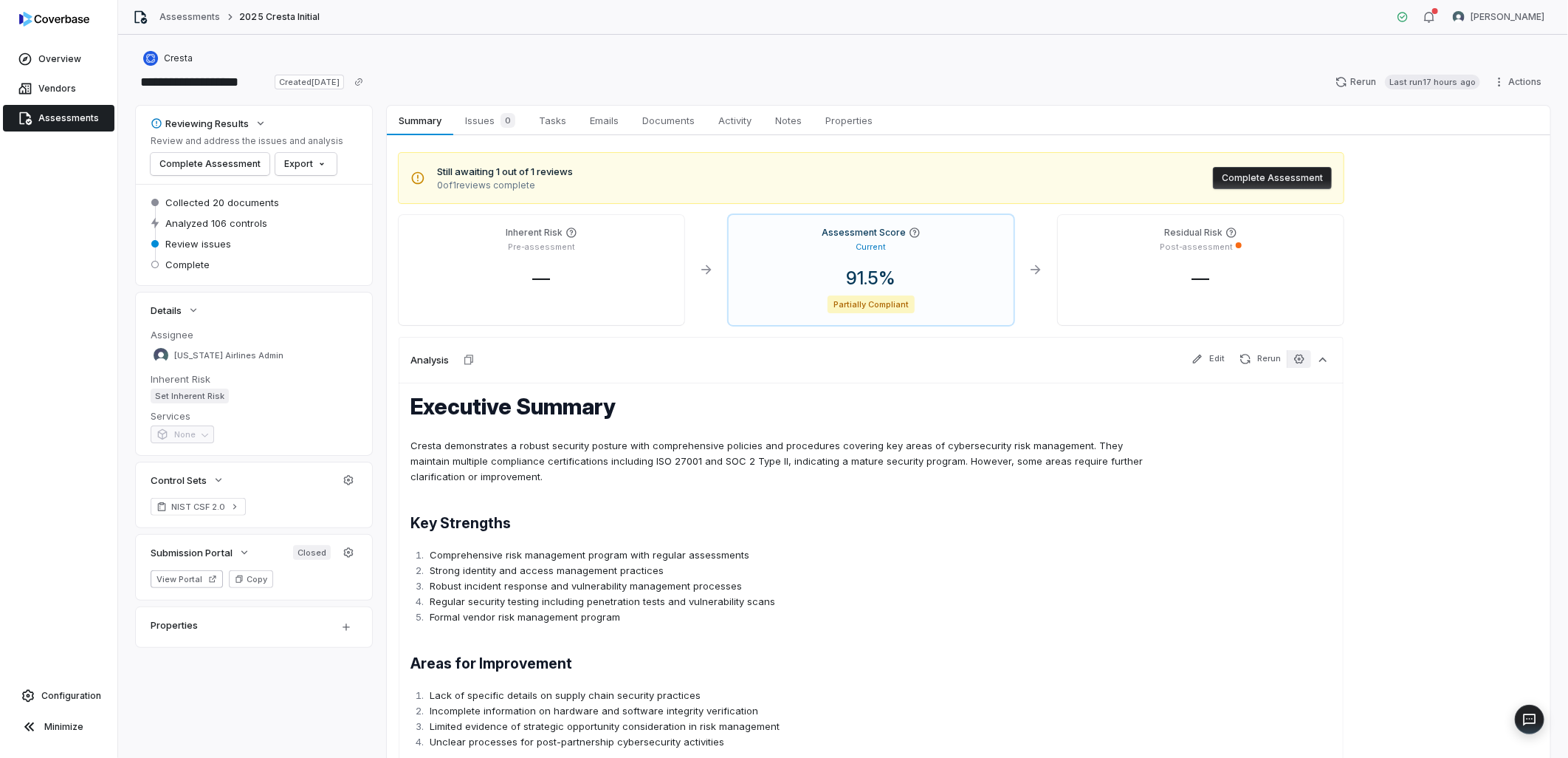
click at [1296, 358] on icon "button" at bounding box center [1299, 358] width 12 height 12
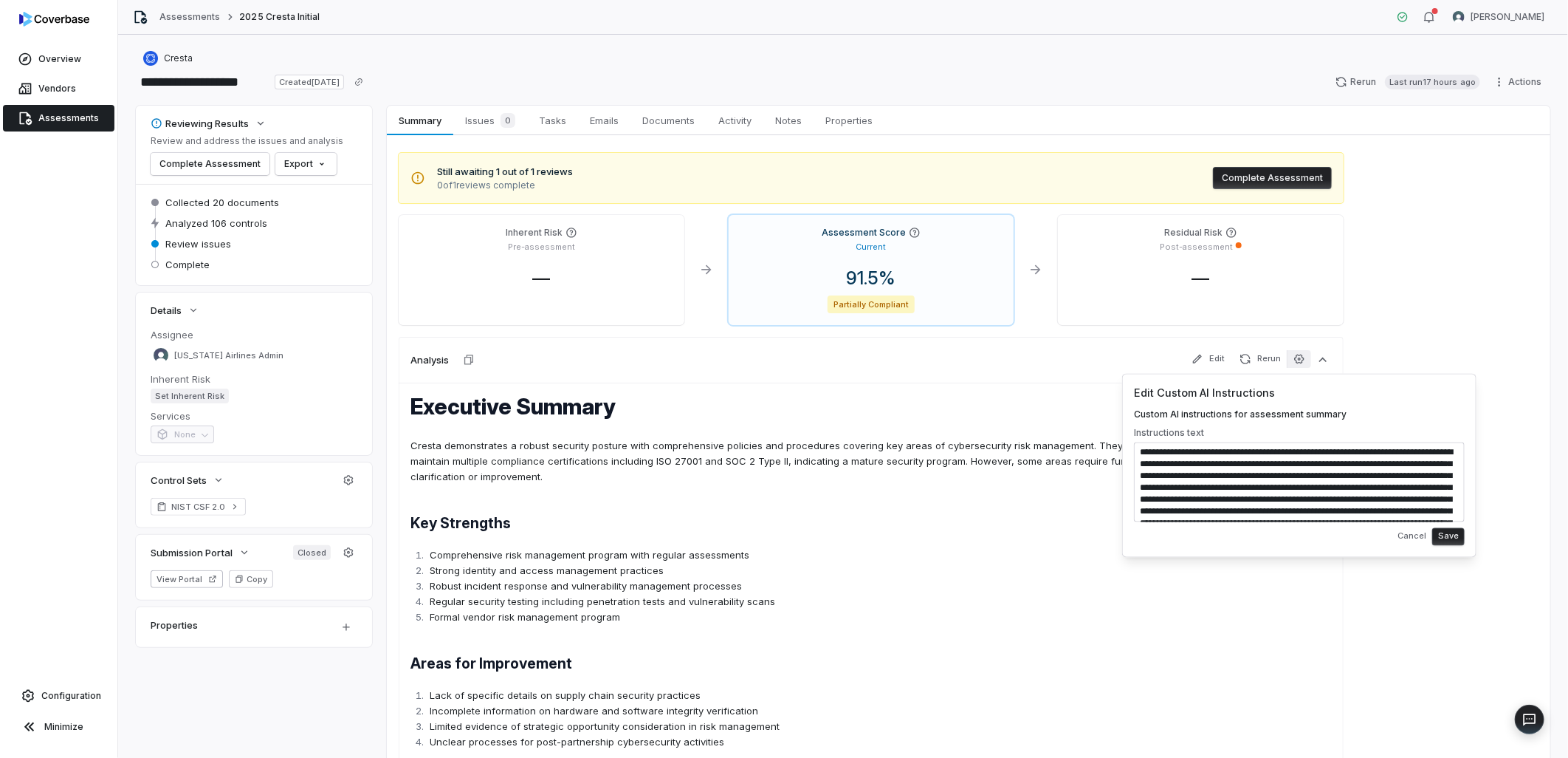
click at [1248, 482] on textarea "**********" at bounding box center [1299, 482] width 330 height 80
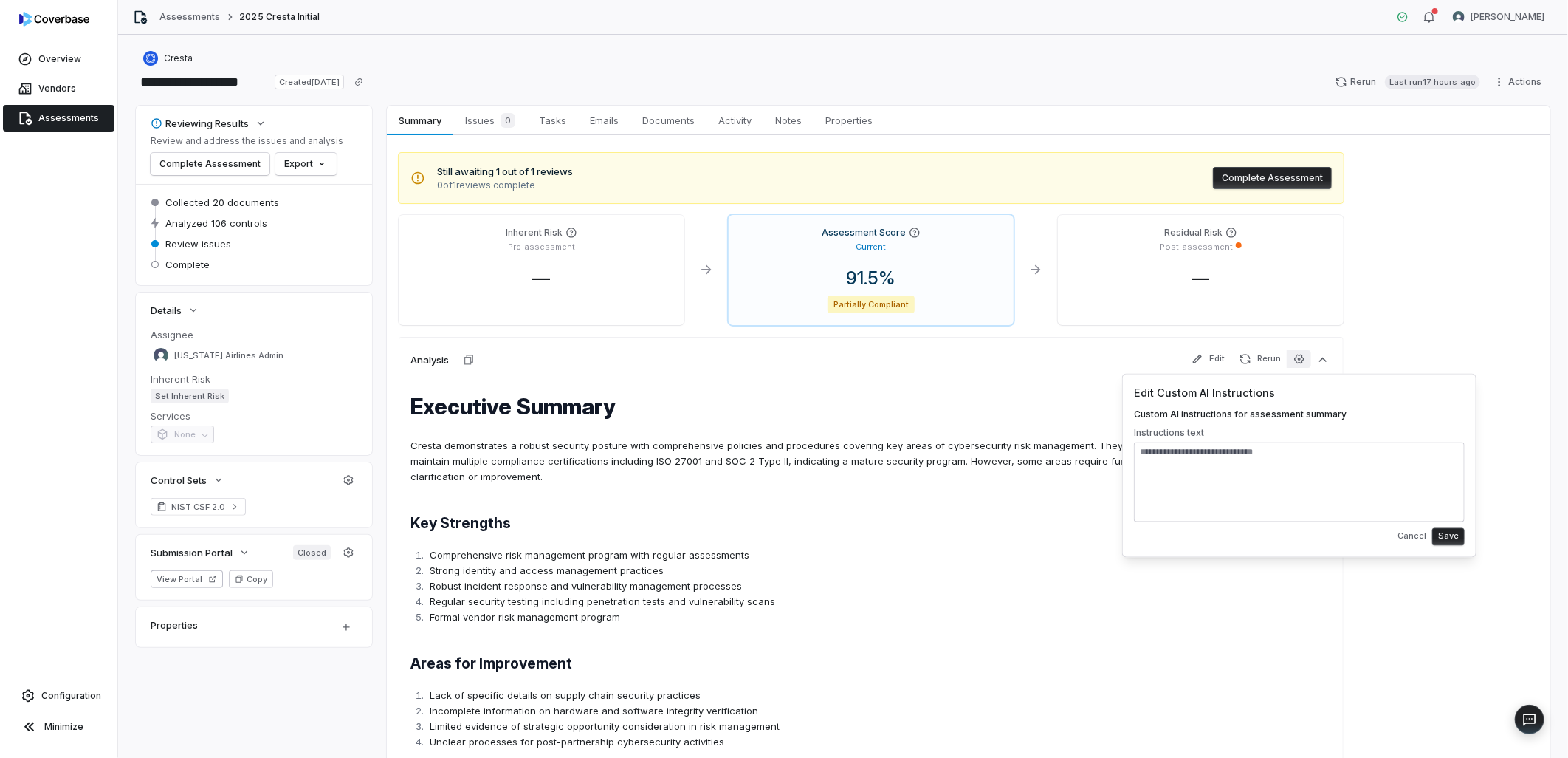
click at [1452, 534] on button "Save" at bounding box center [1448, 536] width 33 height 18
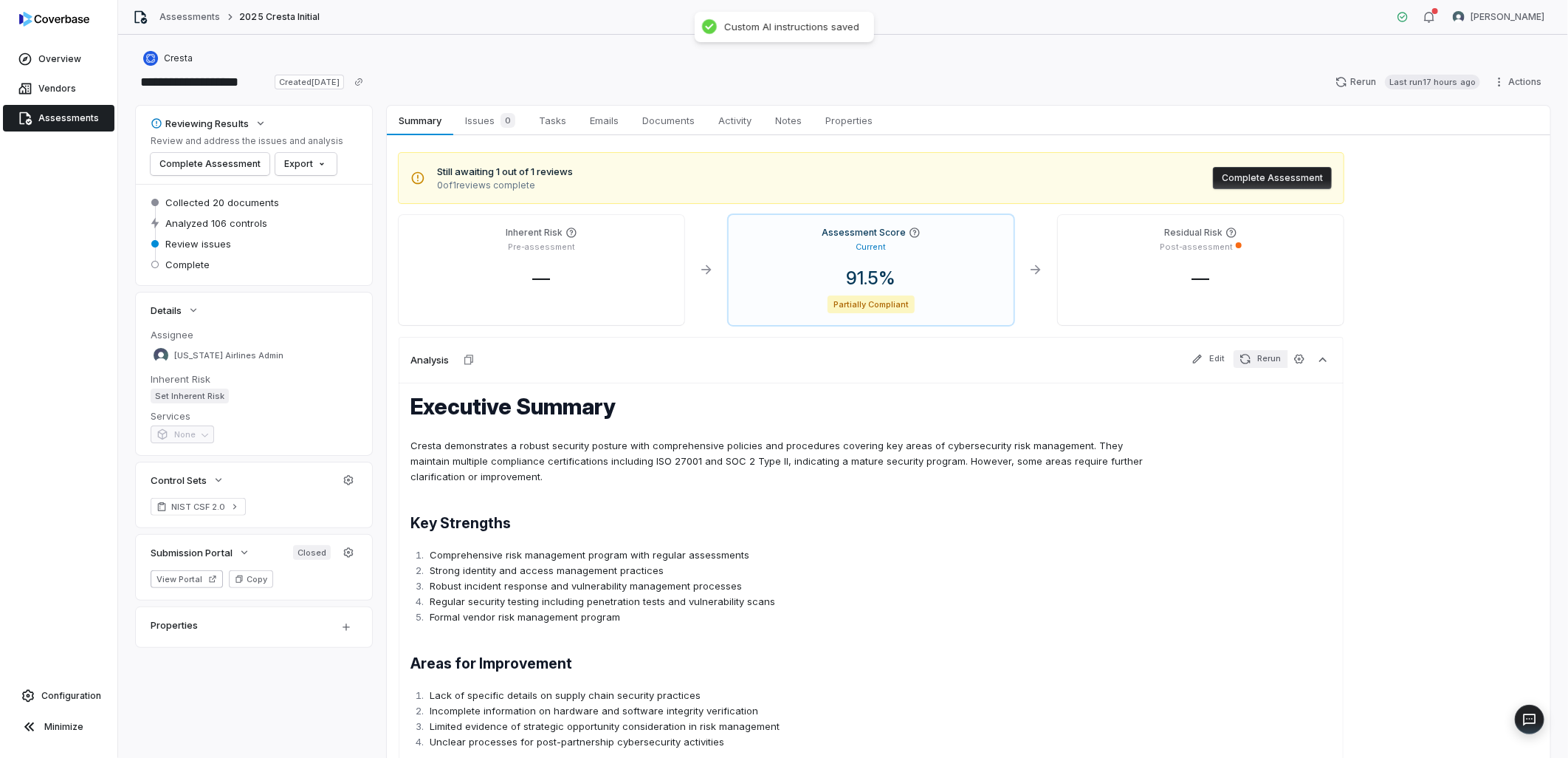
click at [1260, 352] on button "Rerun" at bounding box center [1260, 359] width 53 height 18
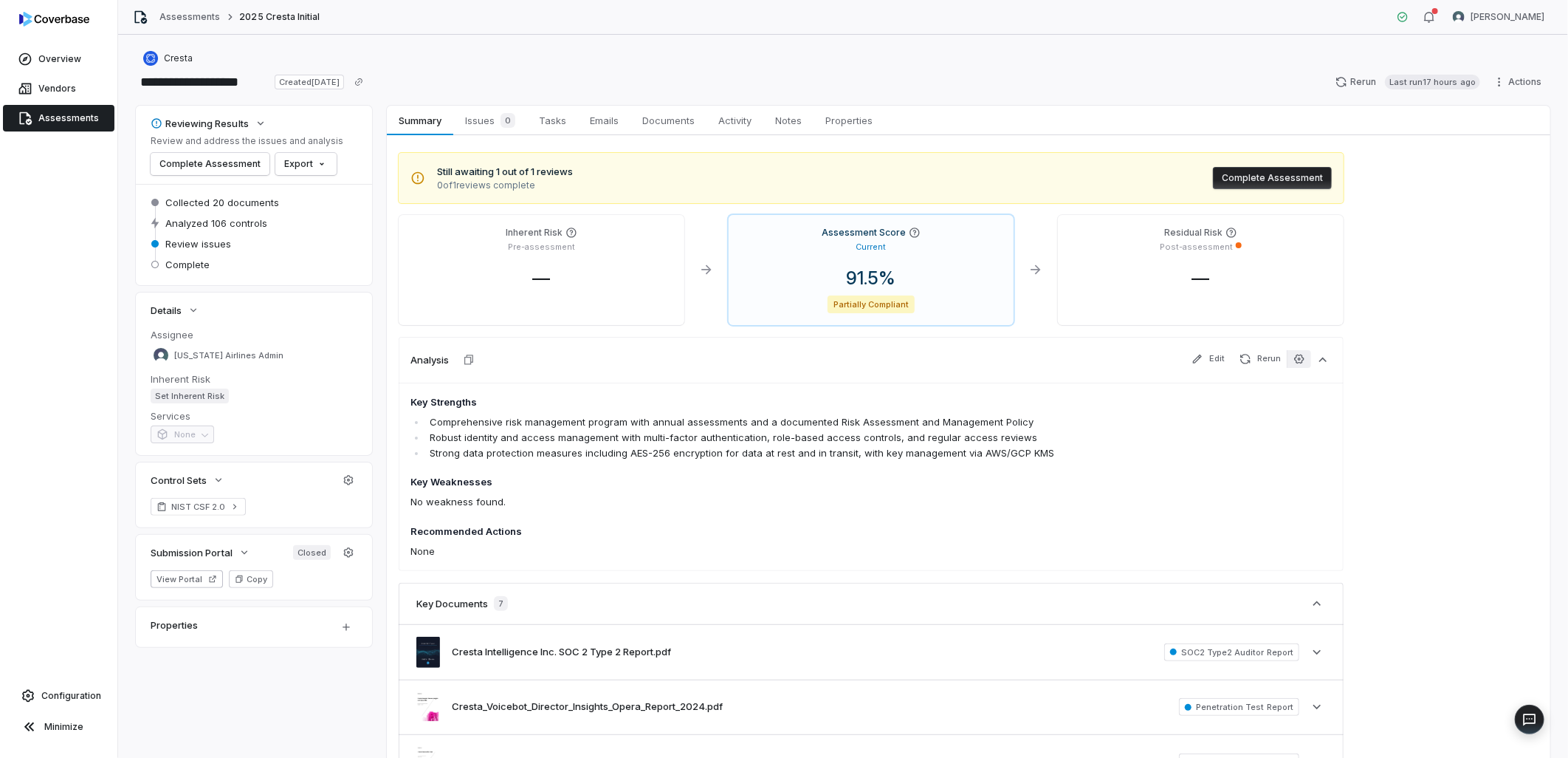
click at [1294, 350] on button "button" at bounding box center [1299, 359] width 25 height 18
click at [1238, 455] on textarea at bounding box center [1299, 482] width 330 height 80
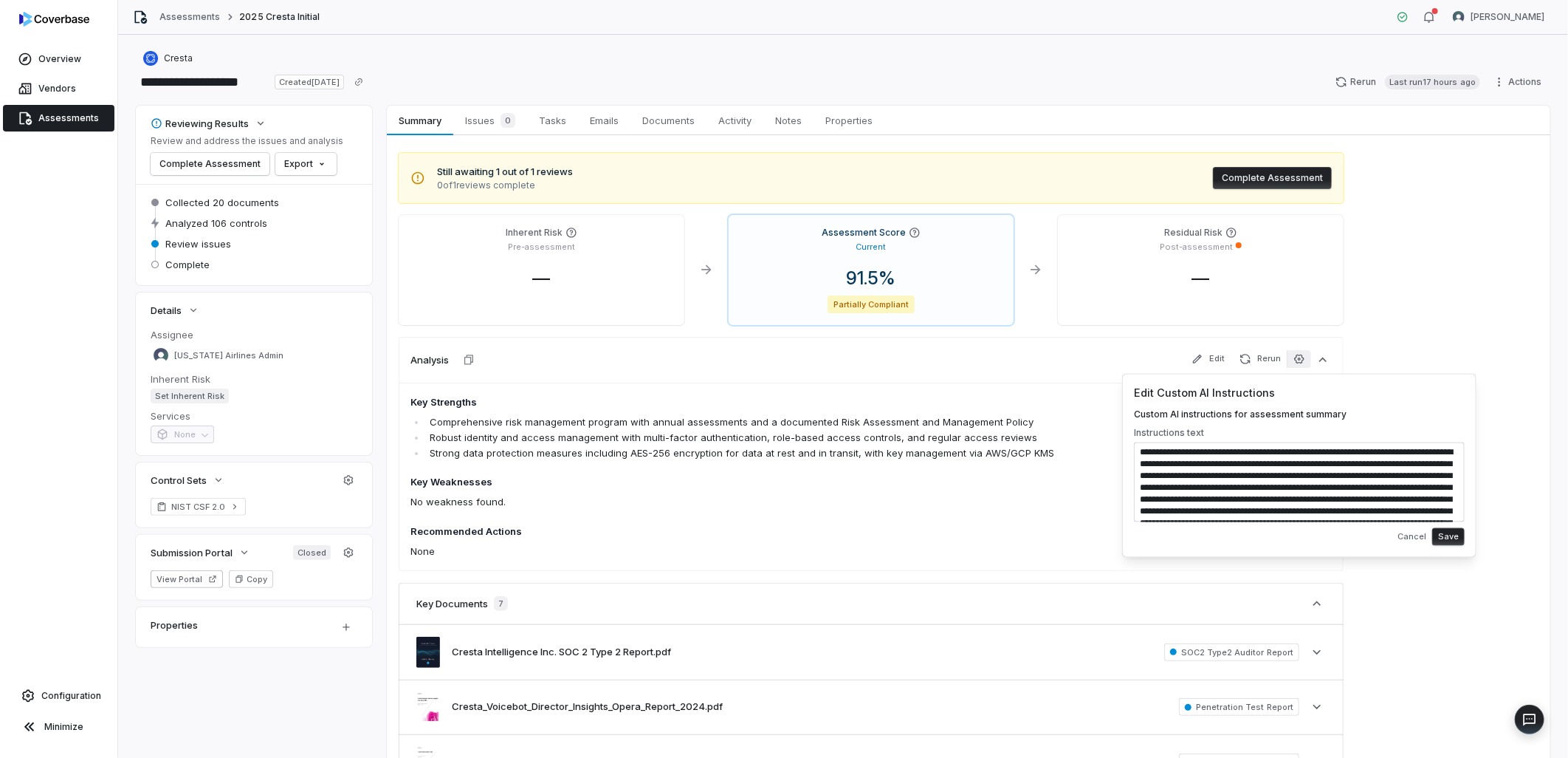
scroll to position [41, 0]
type textarea "**********"
click at [1448, 532] on button "Save" at bounding box center [1448, 536] width 33 height 18
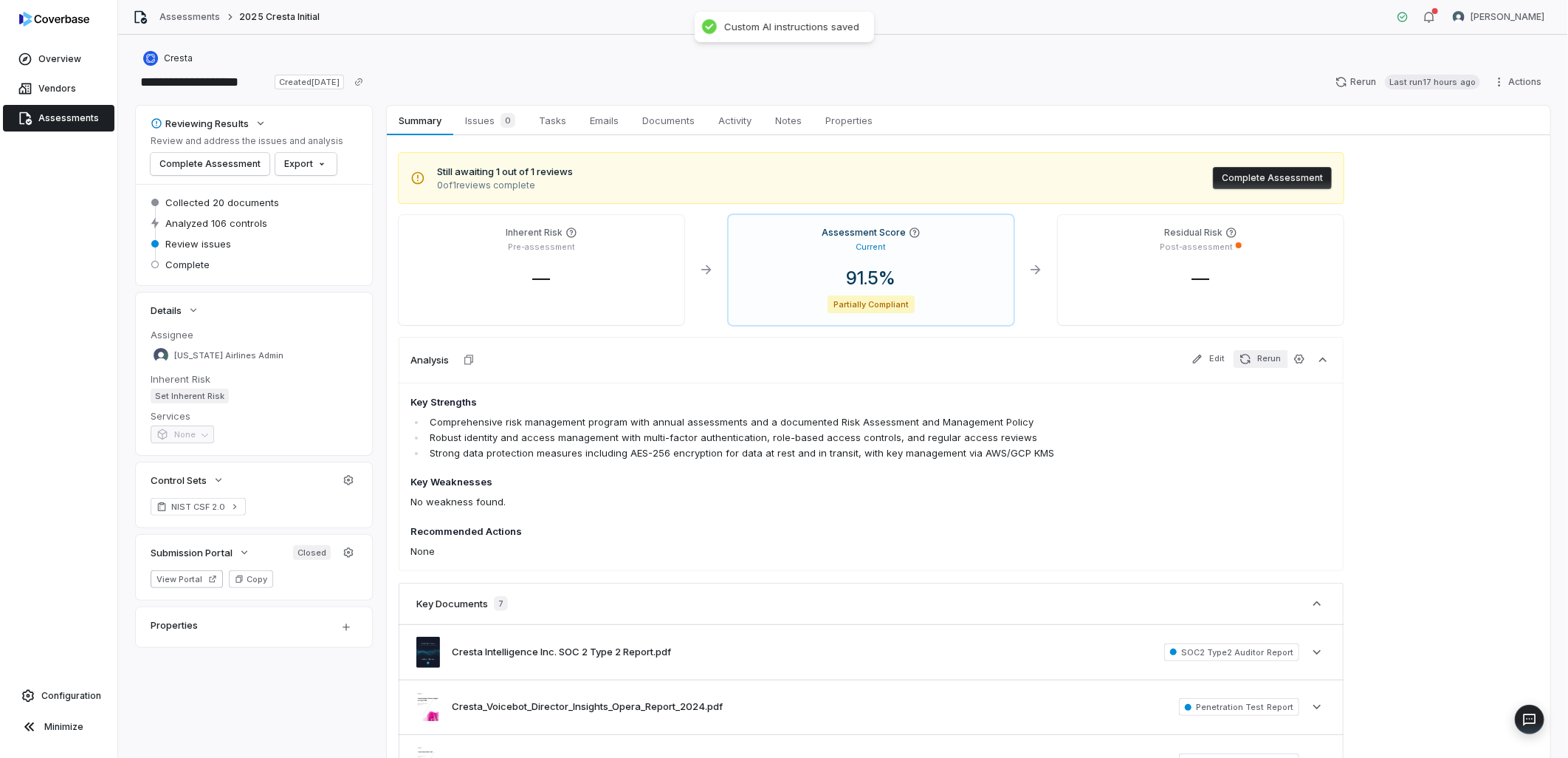
click at [1260, 350] on button "Rerun" at bounding box center [1260, 359] width 53 height 18
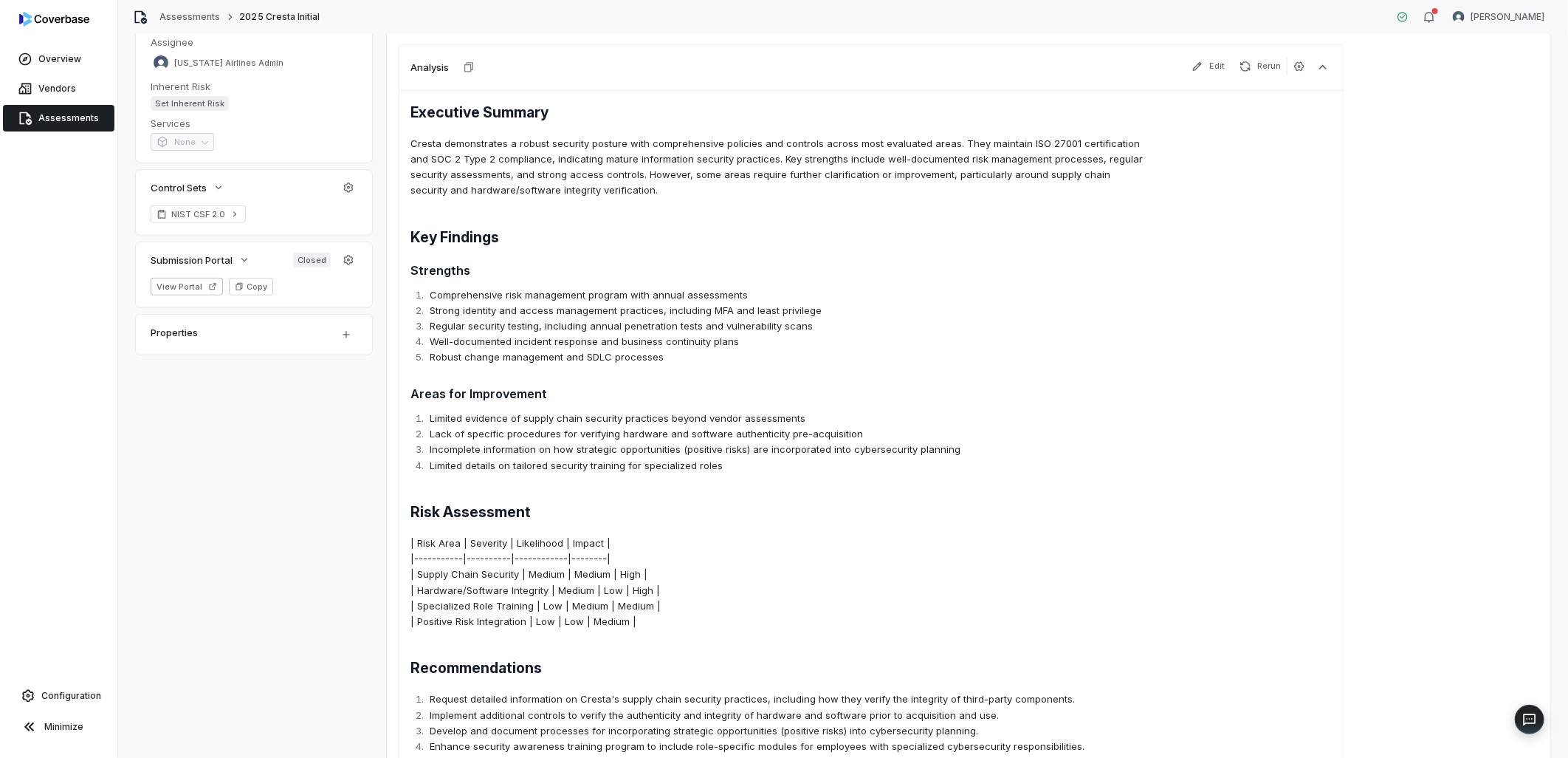
scroll to position [68, 0]
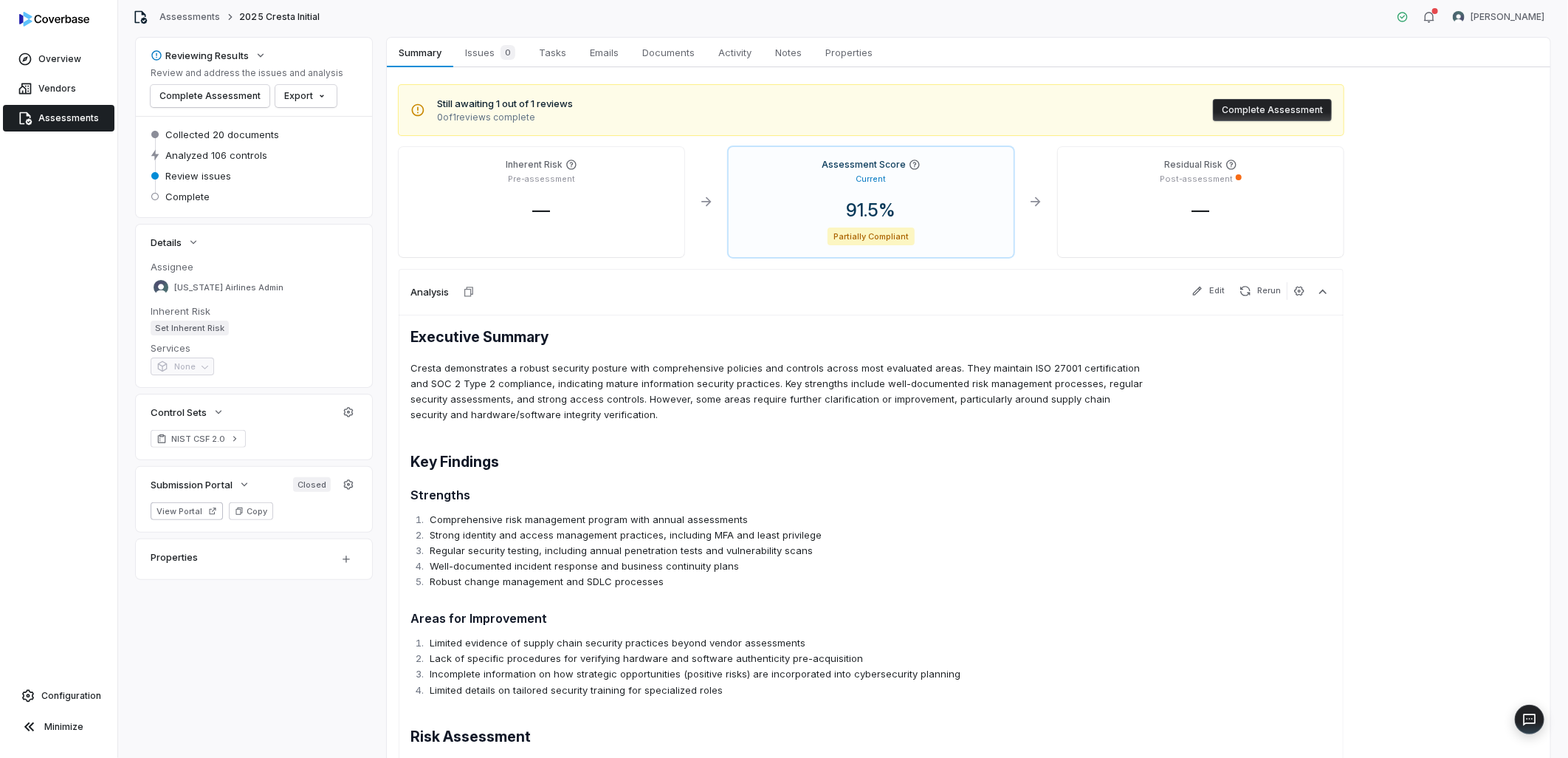
click at [606, 362] on p "Cresta demonstrates a robust security posture with comprehensive policies and c…" at bounding box center [778, 391] width 736 height 62
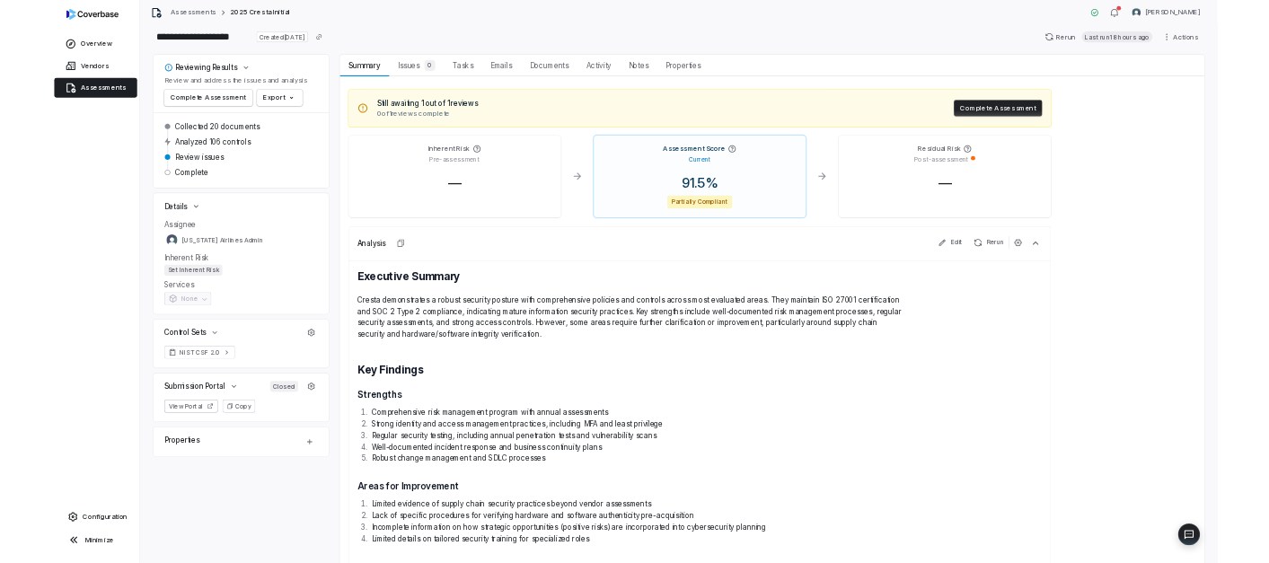
scroll to position [0, 0]
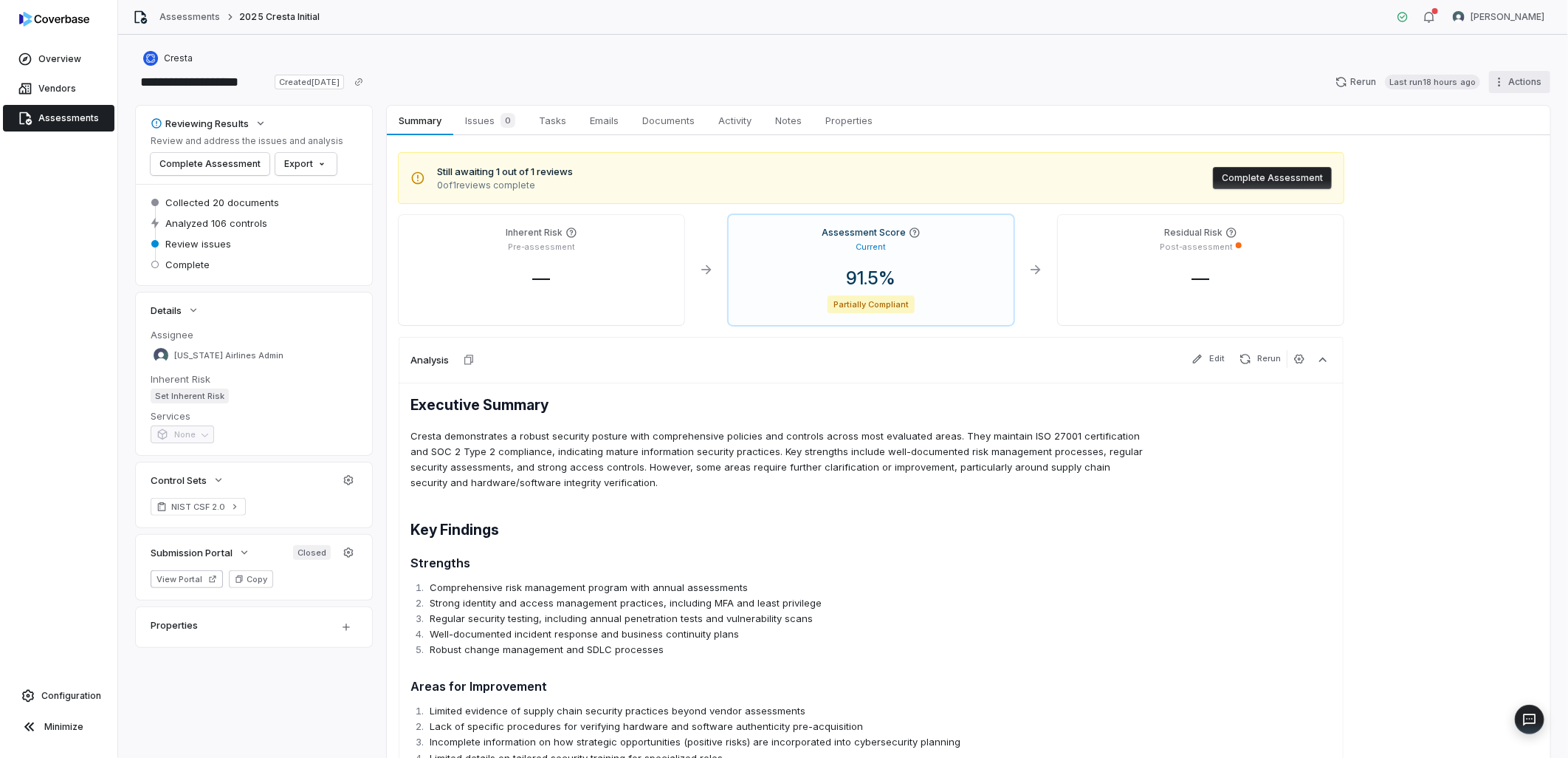
click at [1529, 79] on html "**********" at bounding box center [784, 379] width 1568 height 758
click at [1516, 170] on div "Export" at bounding box center [1501, 173] width 106 height 24
drag, startPoint x: 1281, startPoint y: 391, endPoint x: 1064, endPoint y: 526, distance: 255.6
click at [1064, 526] on h2 "Key Findings" at bounding box center [778, 529] width 736 height 19
click at [316, 178] on div "Reviewing Results Review and address the issues and analysis Complete Assessmen…" at bounding box center [253, 144] width 236 height 78
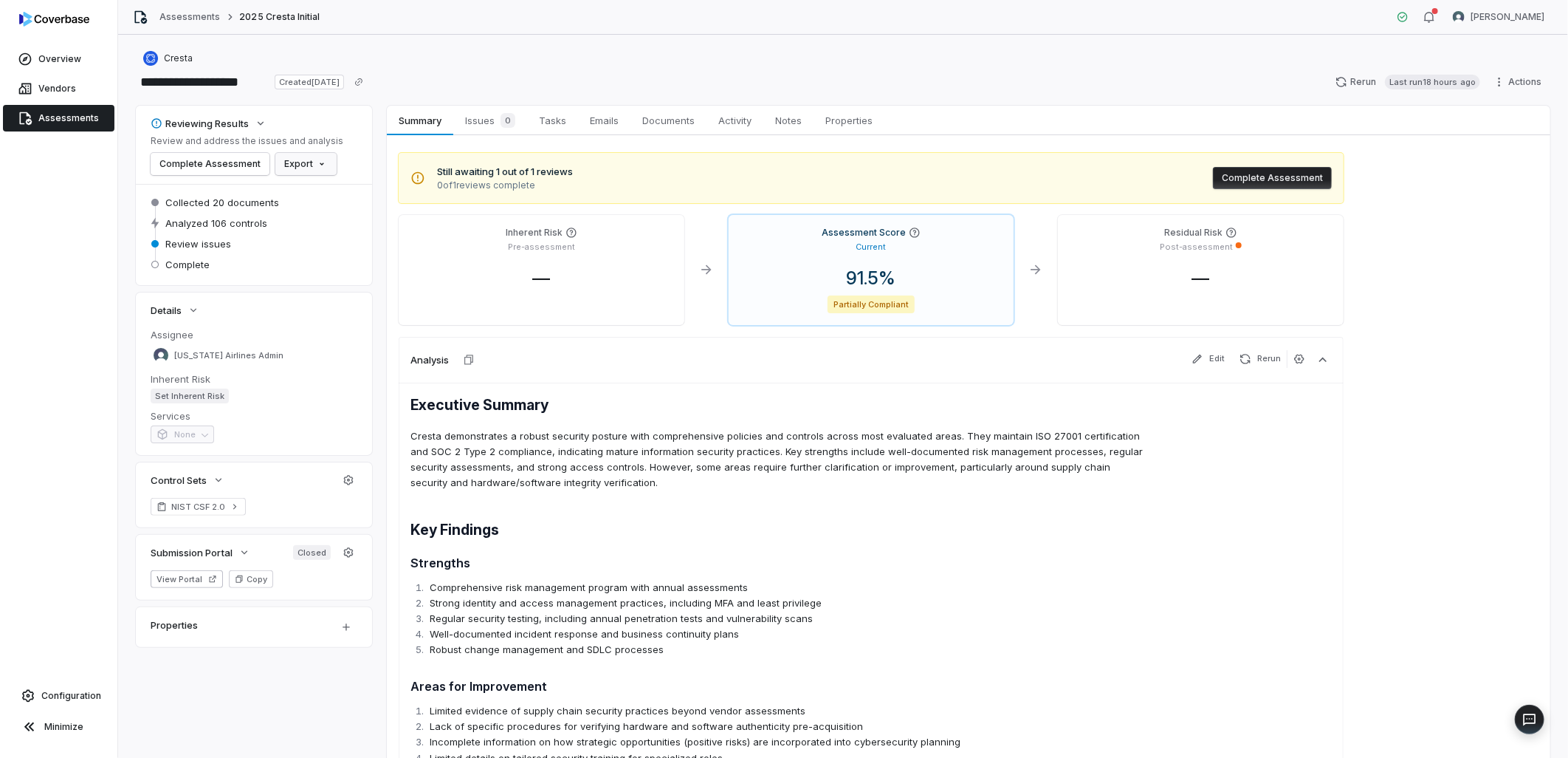
click at [316, 169] on html "**********" at bounding box center [784, 379] width 1568 height 758
click at [482, 128] on span "Issues 0" at bounding box center [490, 120] width 62 height 21
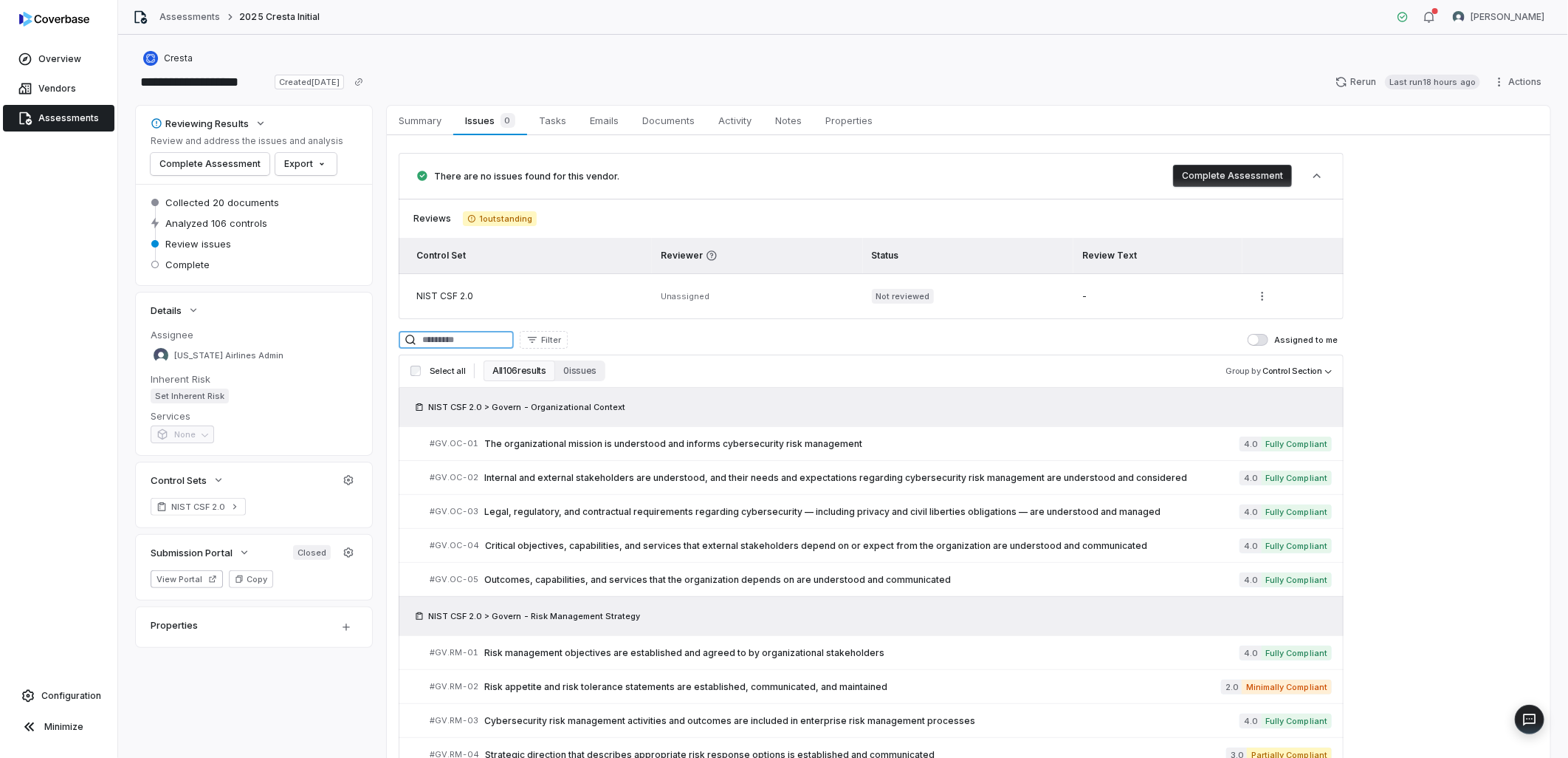
click at [473, 334] on input at bounding box center [456, 340] width 115 height 18
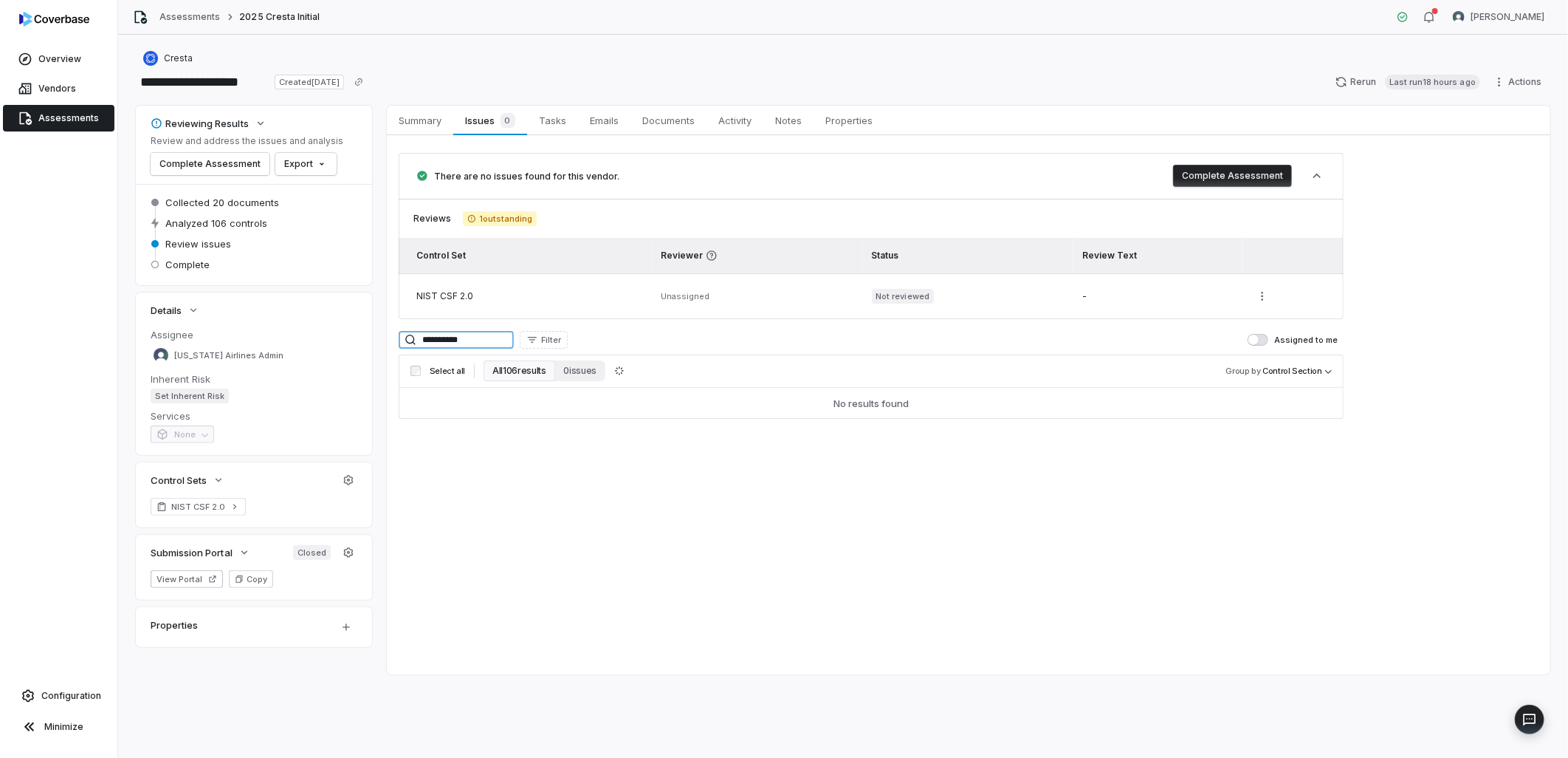
type input "**********"
drag, startPoint x: 489, startPoint y: 349, endPoint x: 391, endPoint y: 329, distance: 100.0
click at [391, 329] on div "**********" at bounding box center [969, 285] width 1164 height 301
drag, startPoint x: 391, startPoint y: 329, endPoint x: 434, endPoint y: 338, distance: 43.9
click at [434, 337] on input "**********" at bounding box center [456, 340] width 115 height 18
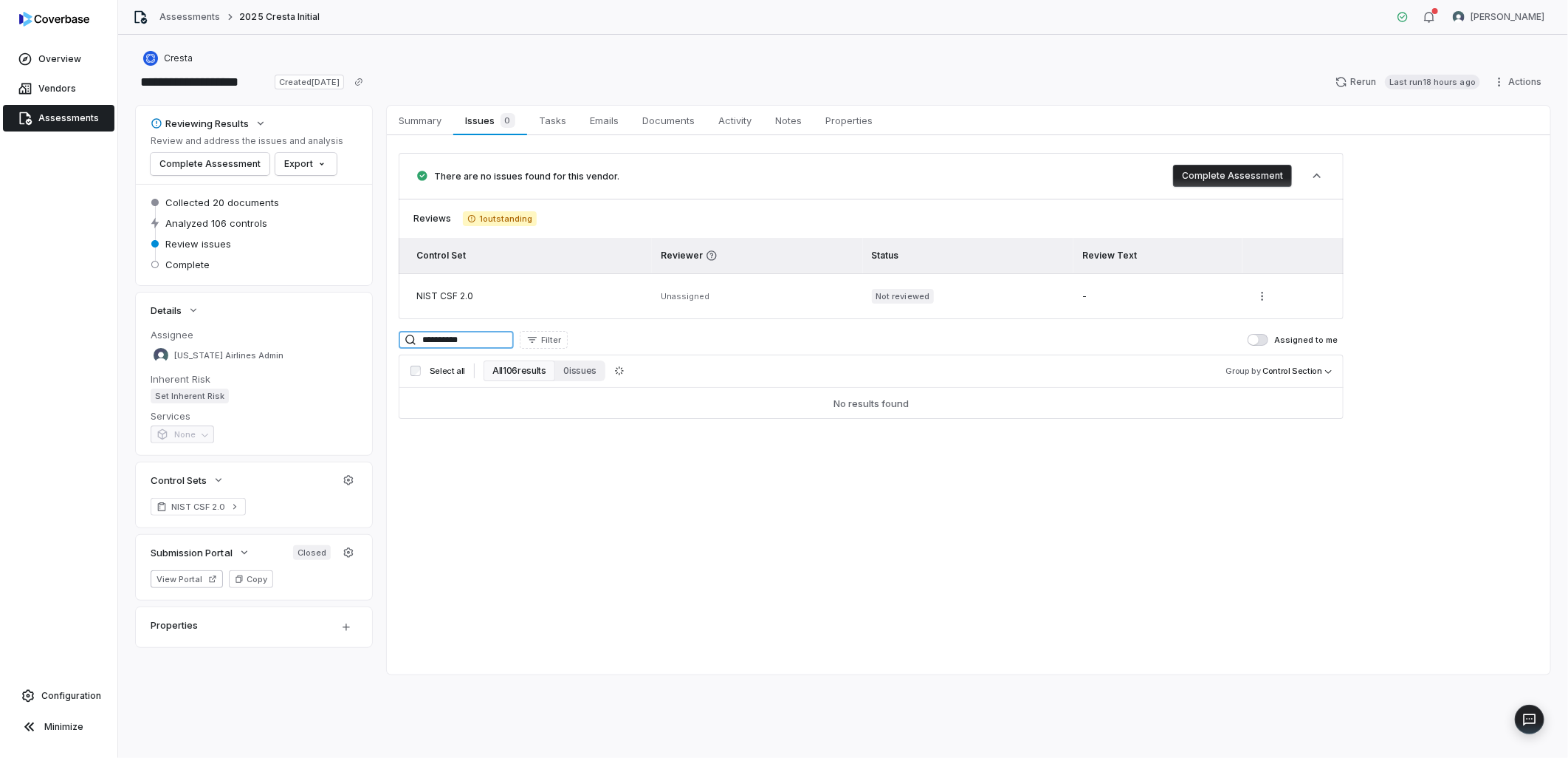
click at [434, 338] on input "**********" at bounding box center [456, 340] width 115 height 18
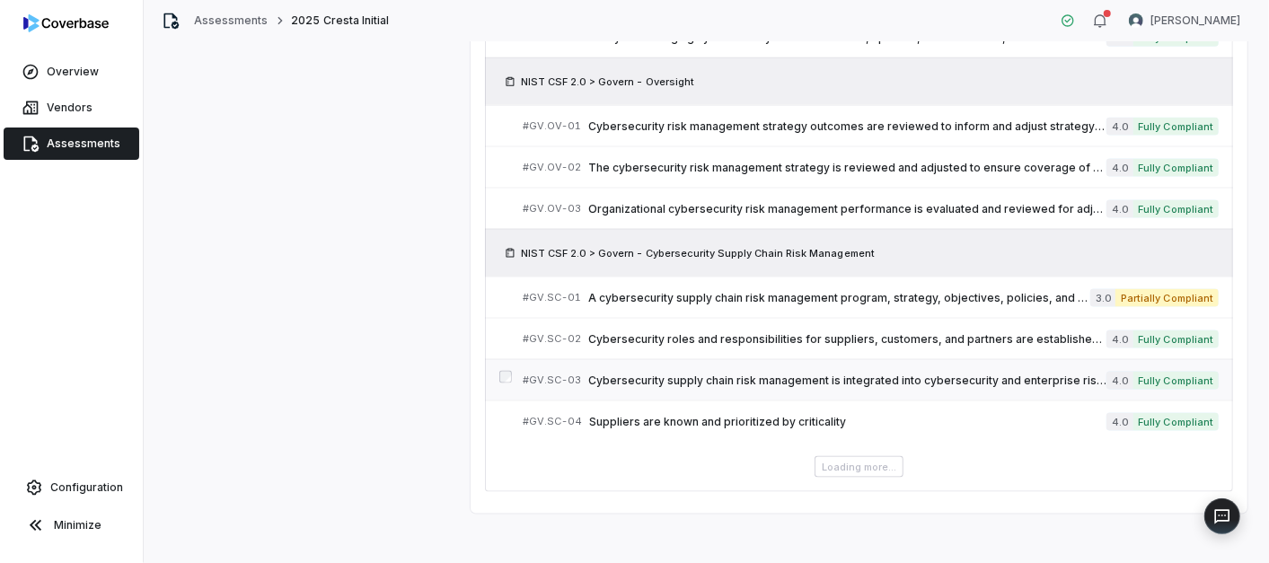
scroll to position [249, 0]
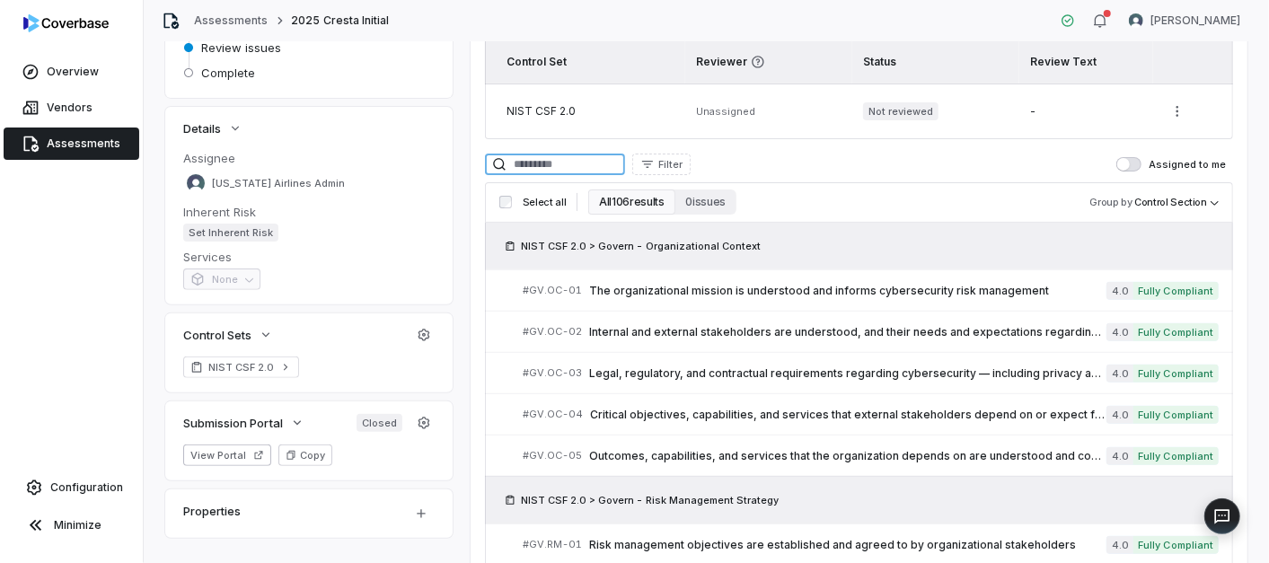
click at [567, 163] on input at bounding box center [555, 165] width 140 height 22
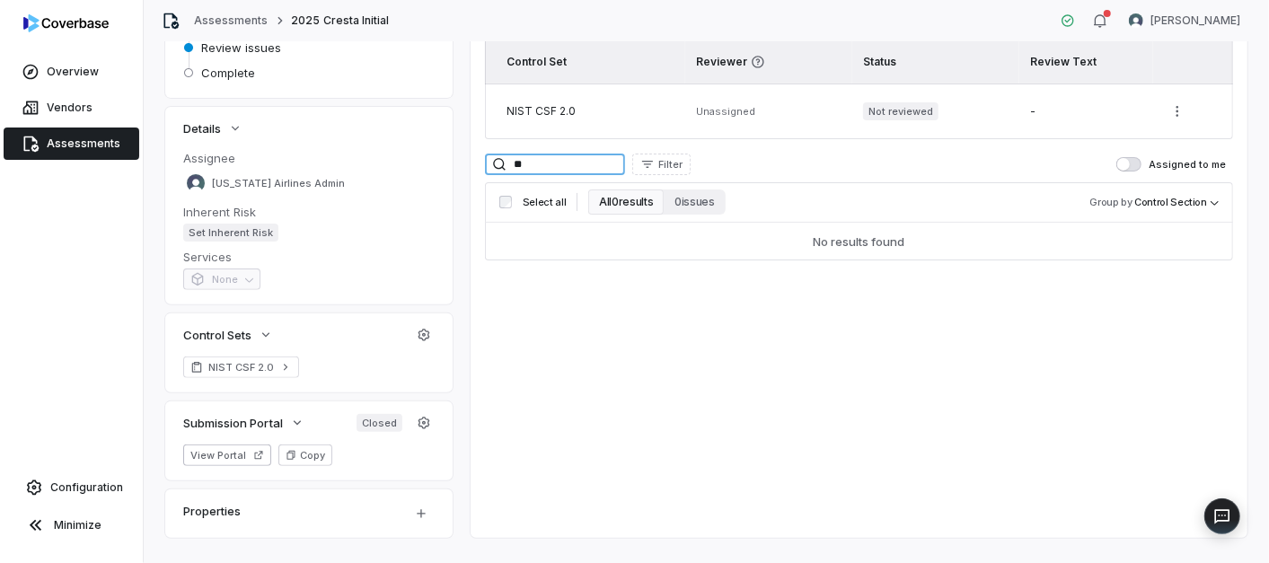
type input "*"
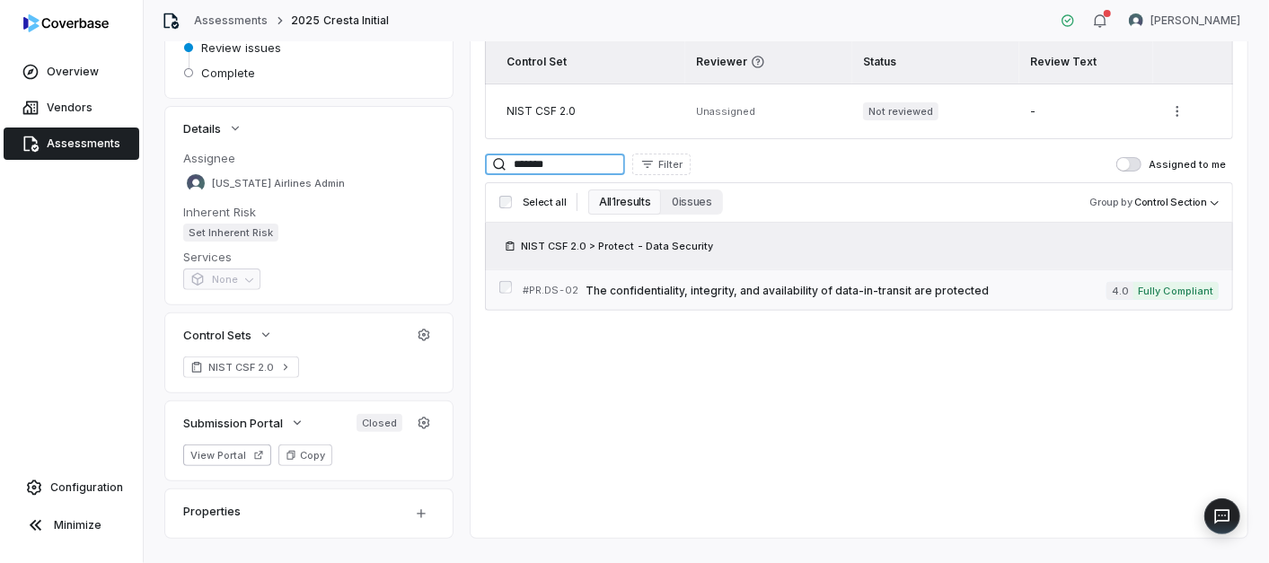
type input "*******"
click at [657, 300] on link "# PR.DS-02 The confidentiality, integrity, and availability of data-in-transit …" at bounding box center [871, 290] width 696 height 40
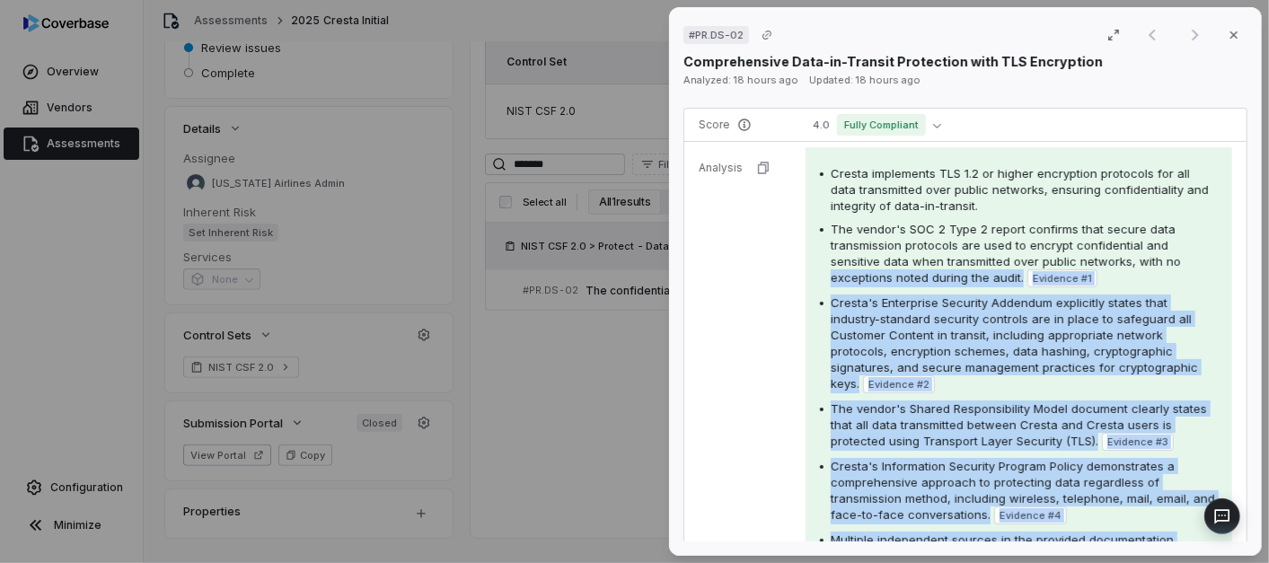
scroll to position [299, 0]
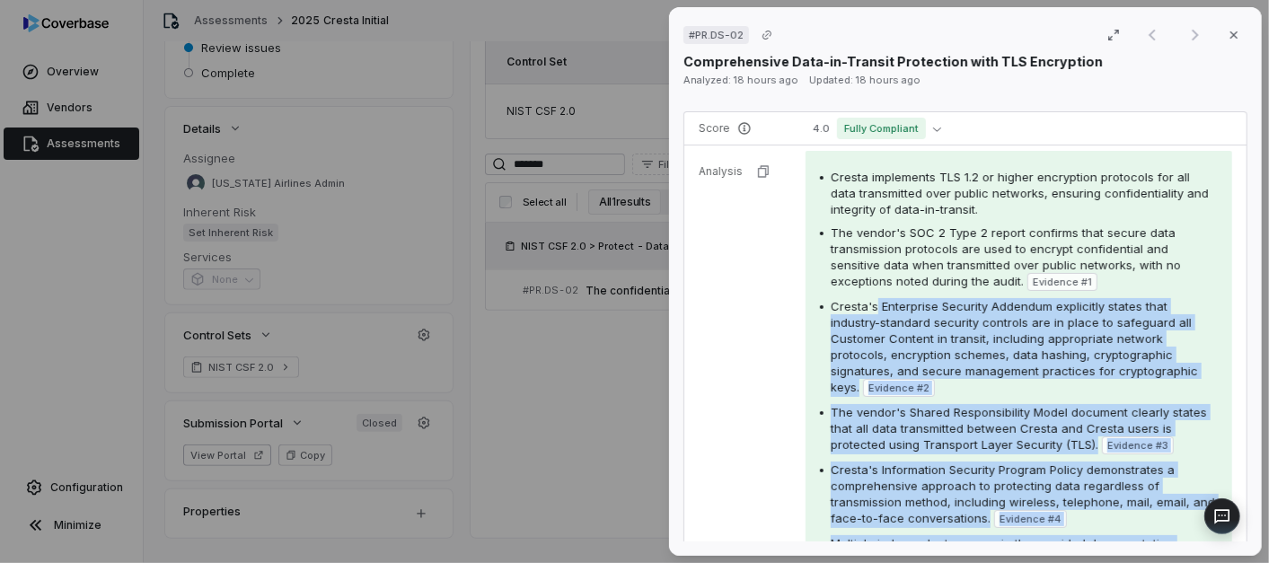
drag, startPoint x: 1098, startPoint y: 379, endPoint x: 875, endPoint y: 302, distance: 235.8
click at [875, 302] on div "Cresta implements TLS 1.2 or higher encryption protocols for all data transmitt…" at bounding box center [1019, 384] width 398 height 431
drag, startPoint x: 875, startPoint y: 302, endPoint x: 826, endPoint y: 339, distance: 60.9
click at [826, 339] on div "Cresta's Enterprise Security Addendum explicitly states that industry-standard …" at bounding box center [1019, 347] width 398 height 99
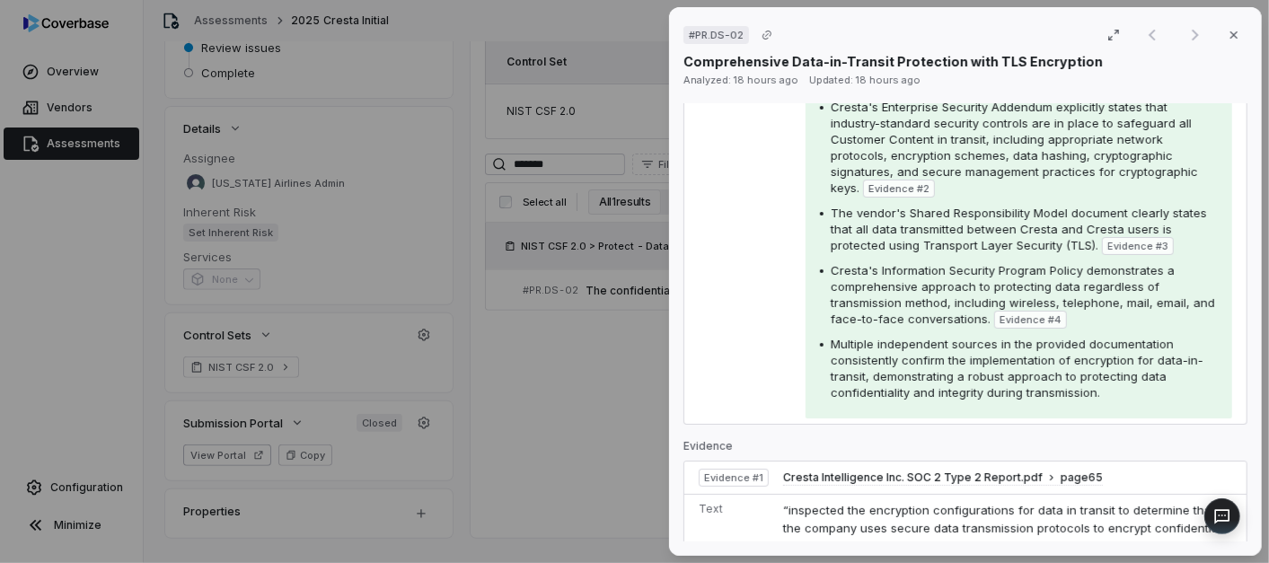
click at [1098, 392] on div "Multiple independent sources in the provided documentation consistently confirm…" at bounding box center [1024, 368] width 387 height 65
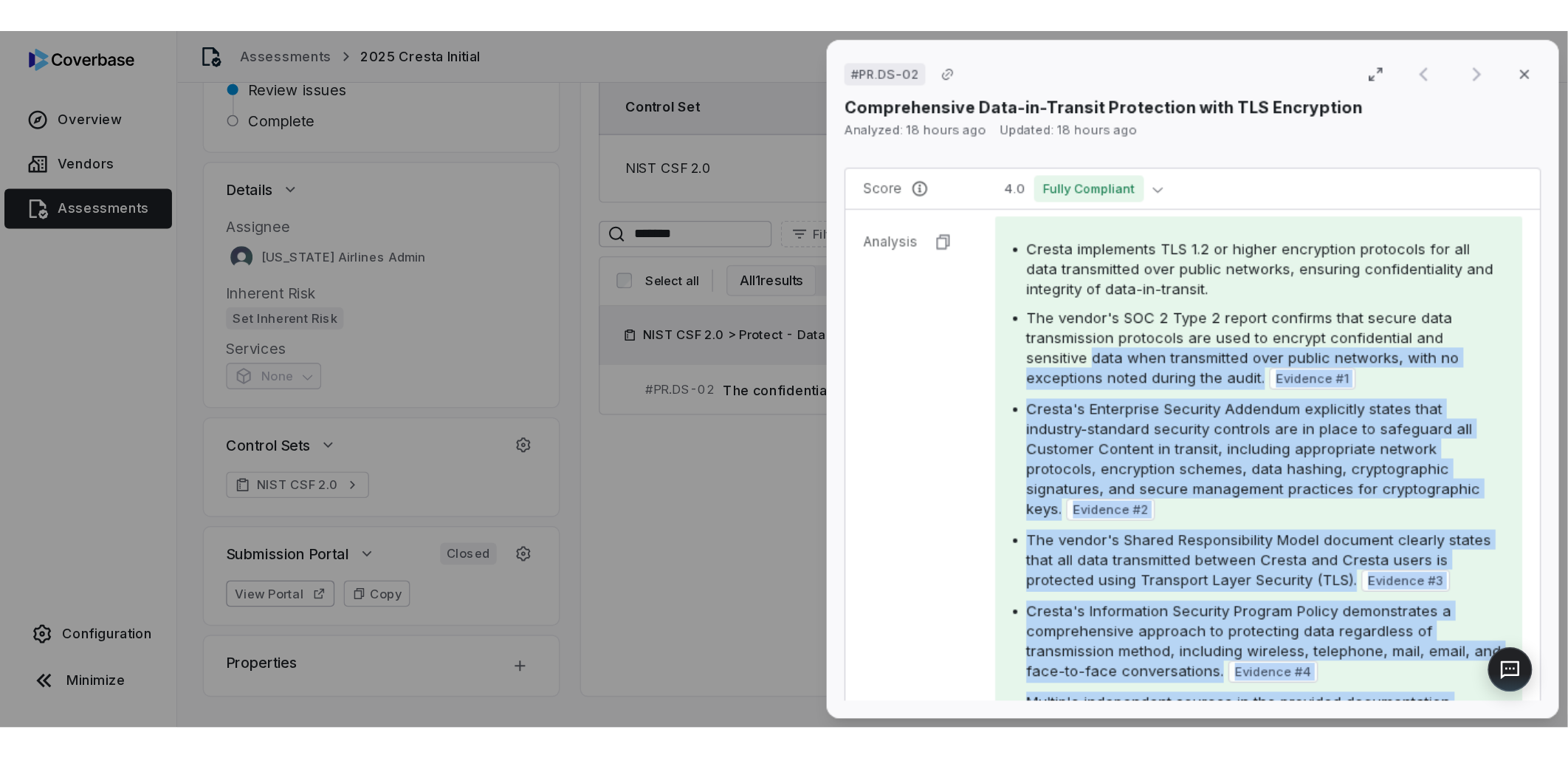
scroll to position [246, 0]
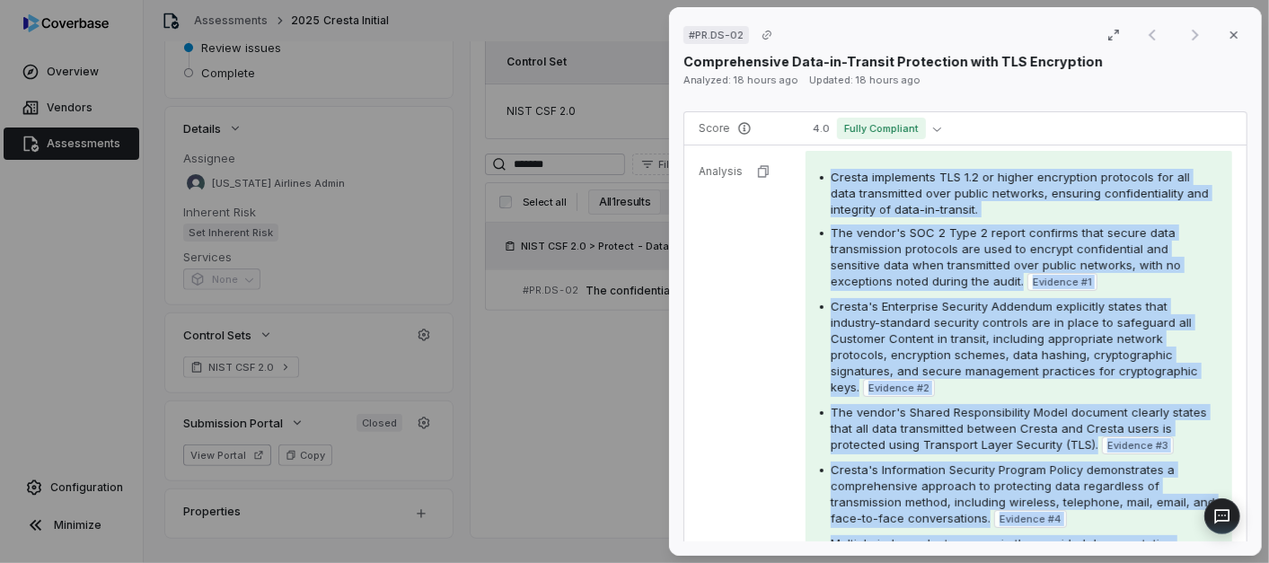
drag, startPoint x: 1104, startPoint y: 394, endPoint x: 828, endPoint y: 171, distance: 355.0
click at [828, 171] on div "Cresta implements TLS 1.2 or higher encryption protocols for all data transmitt…" at bounding box center [1019, 384] width 398 height 431
copy div "Cresta implements TLS 1.2 or higher encryption protocols for all data transmitt…"
click at [578, 404] on div "# PR.DS-02 Result 1 of 1 Close Comprehensive Data-in-Transit Protection with TL…" at bounding box center [634, 281] width 1269 height 563
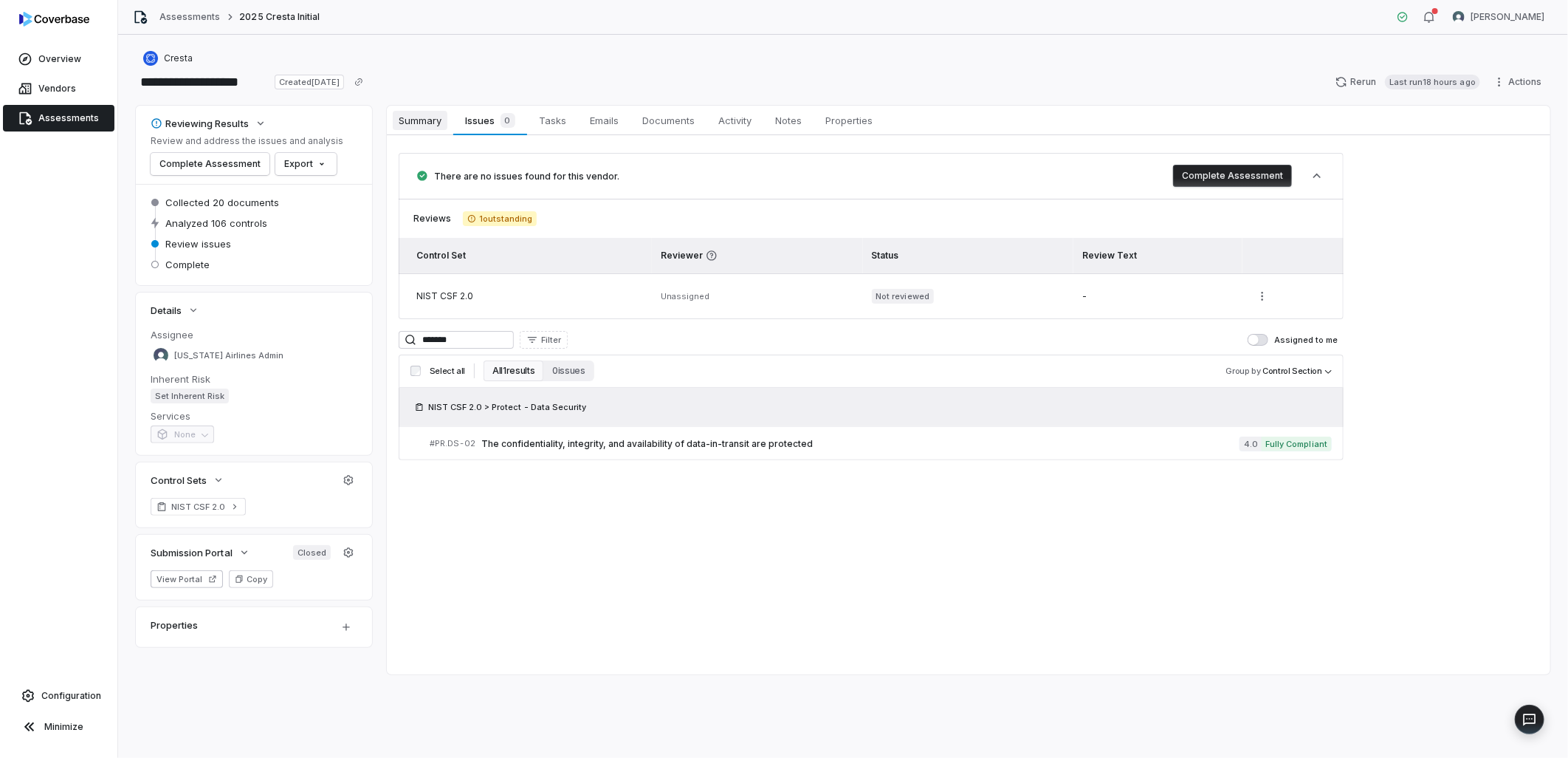
click at [428, 127] on span "Summary" at bounding box center [420, 120] width 54 height 19
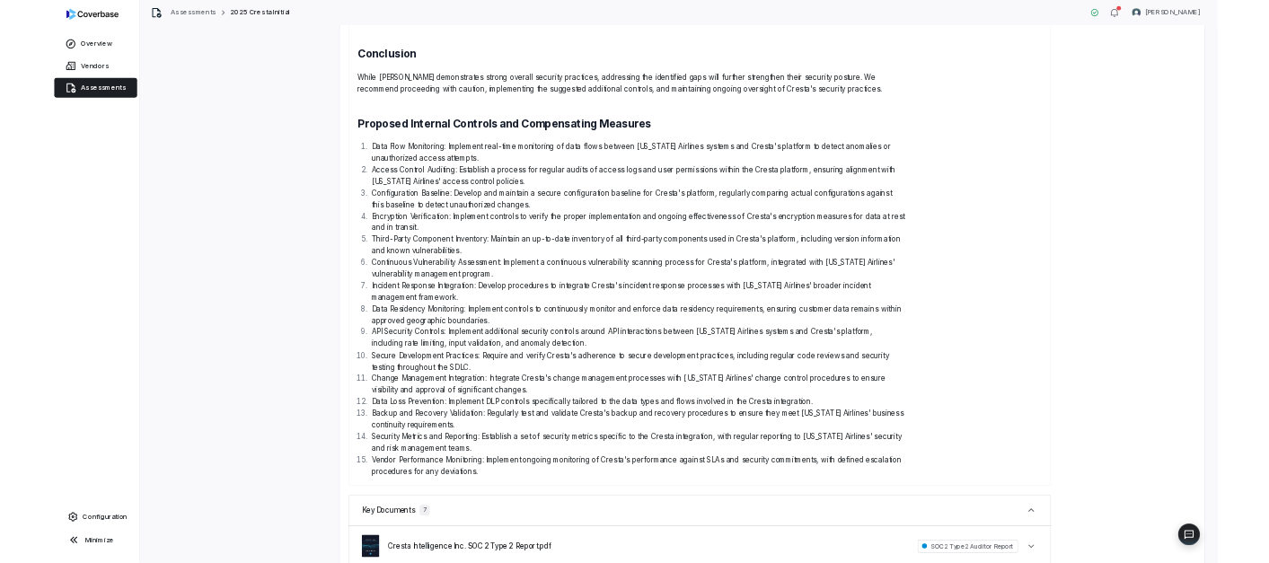
scroll to position [1297, 0]
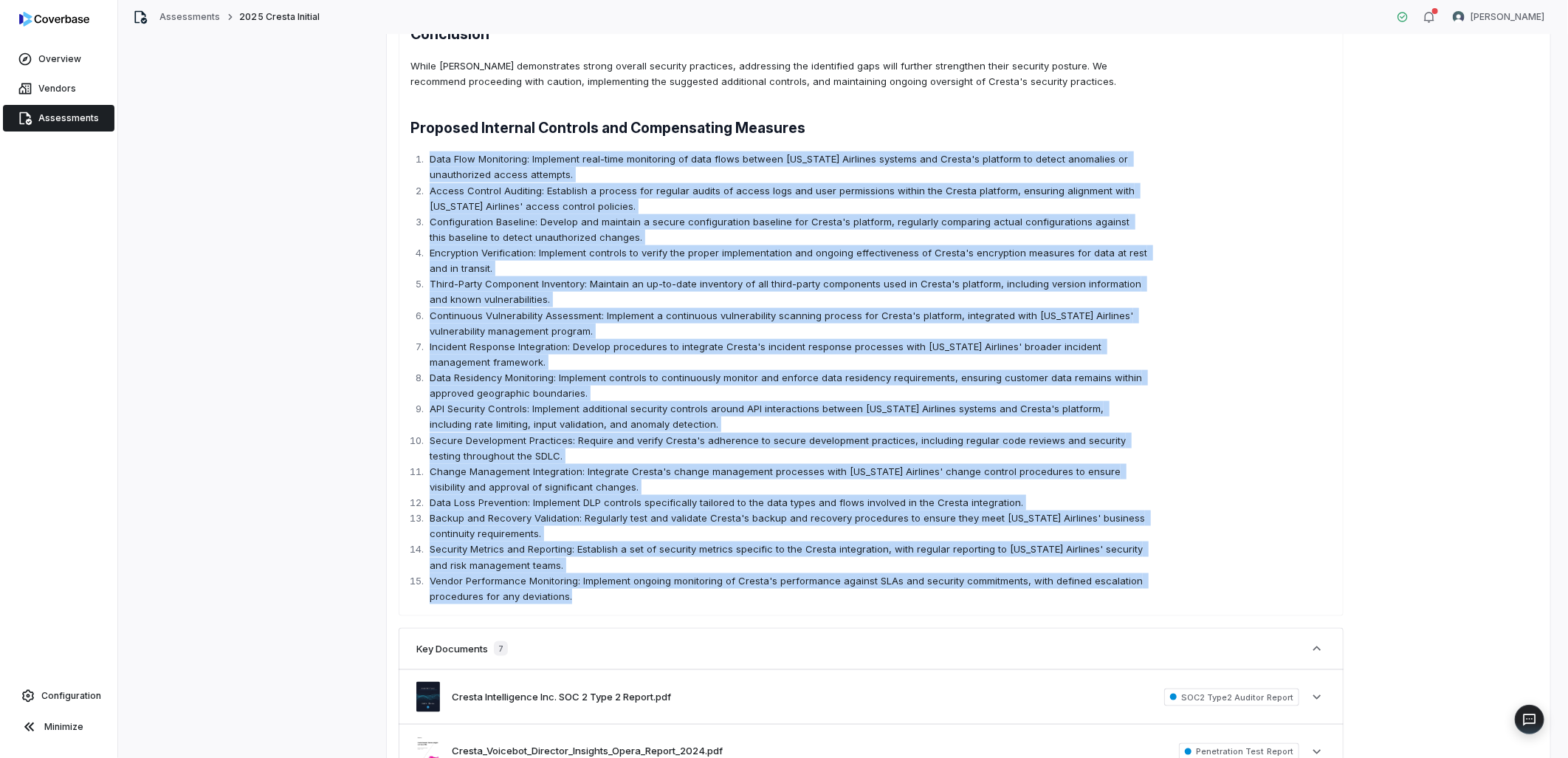
drag, startPoint x: 431, startPoint y: 158, endPoint x: 593, endPoint y: 606, distance: 476.4
copy ol "Data Flow Monitoring: Implement real-time monitoring of data flows between [US_…"
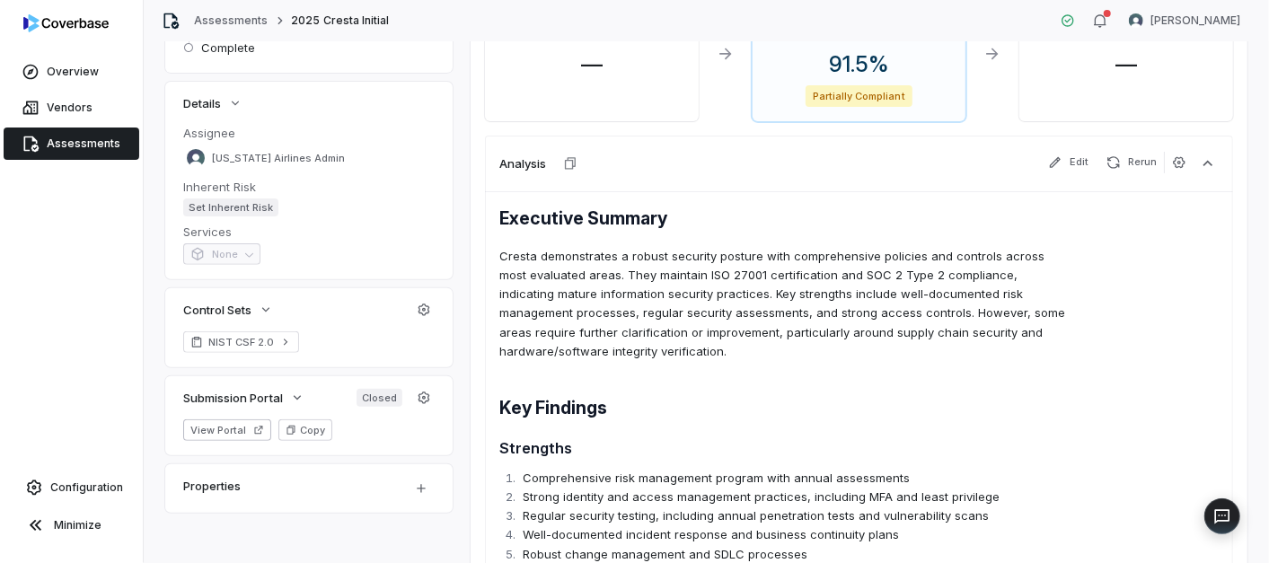
scroll to position [0, 0]
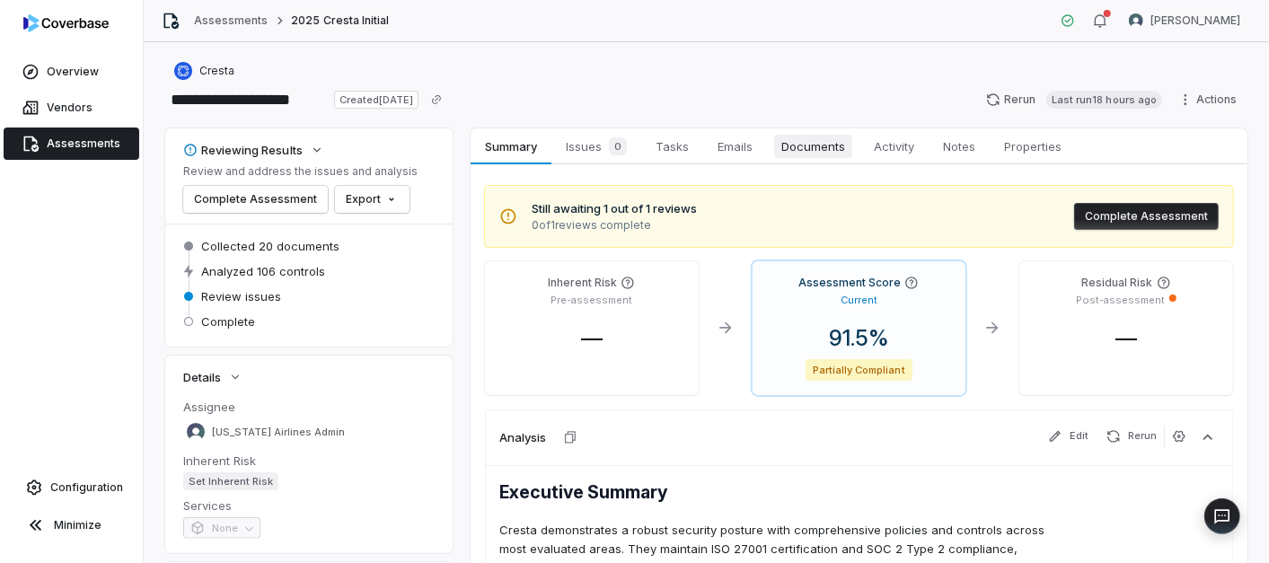
click at [781, 150] on span "Documents" at bounding box center [813, 146] width 78 height 23
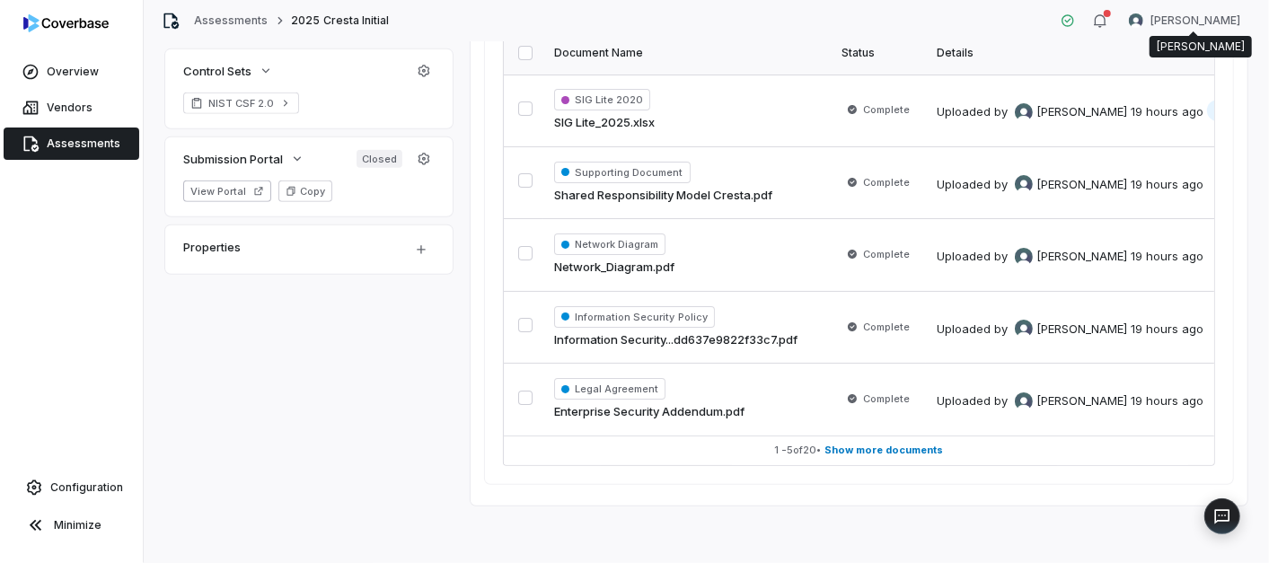
scroll to position [519, 0]
